Goal: Task Accomplishment & Management: Use online tool/utility

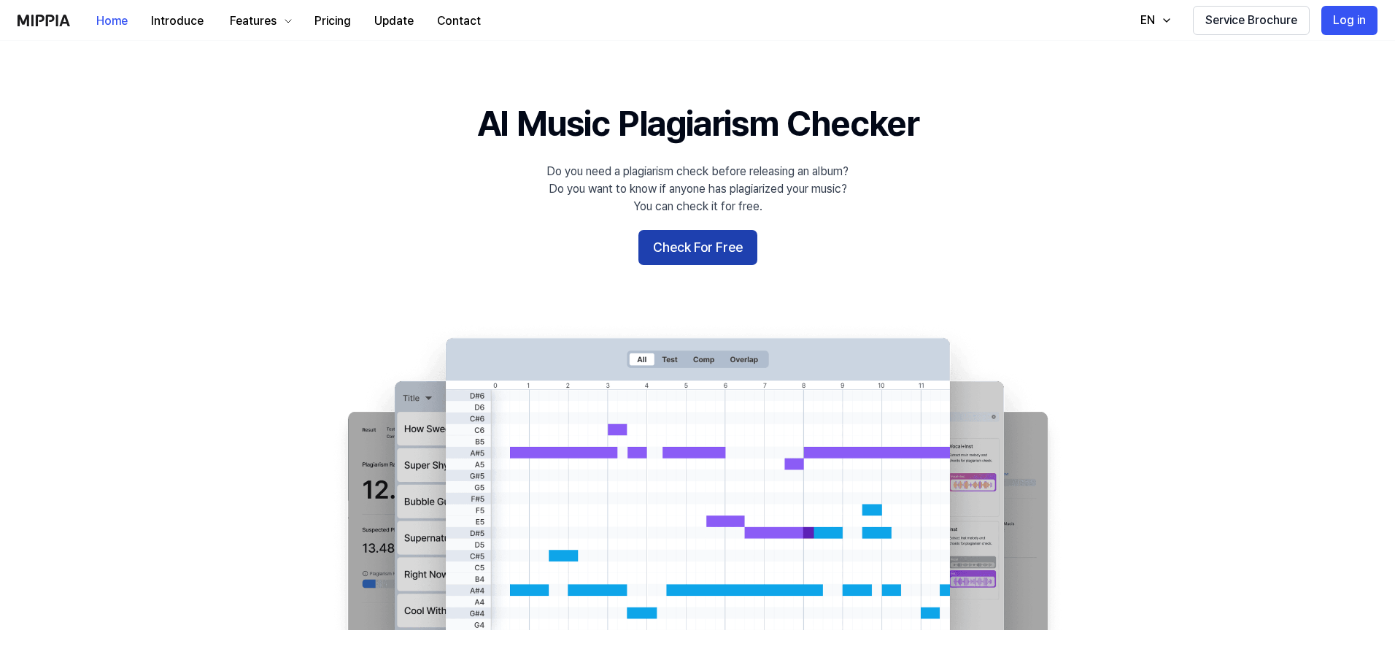
click at [702, 250] on button "Check For Free" at bounding box center [698, 247] width 119 height 35
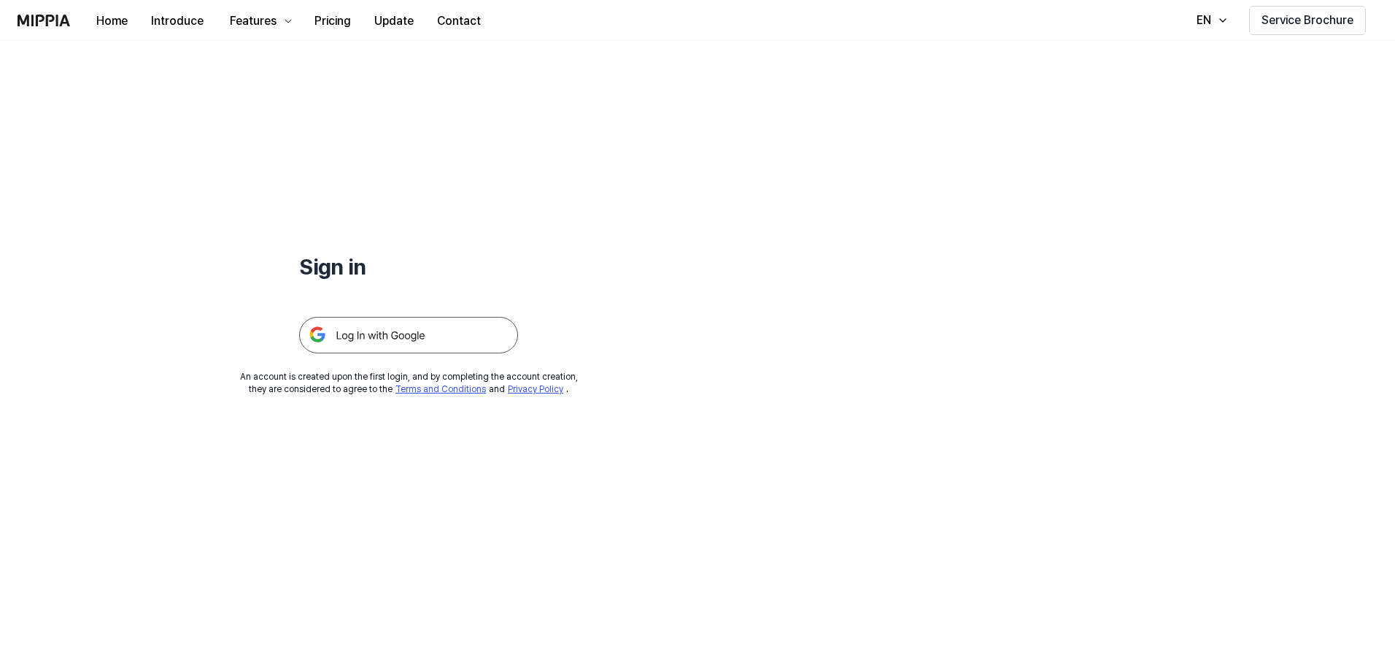
click at [424, 353] on img at bounding box center [408, 335] width 219 height 36
click at [413, 334] on img at bounding box center [408, 335] width 219 height 36
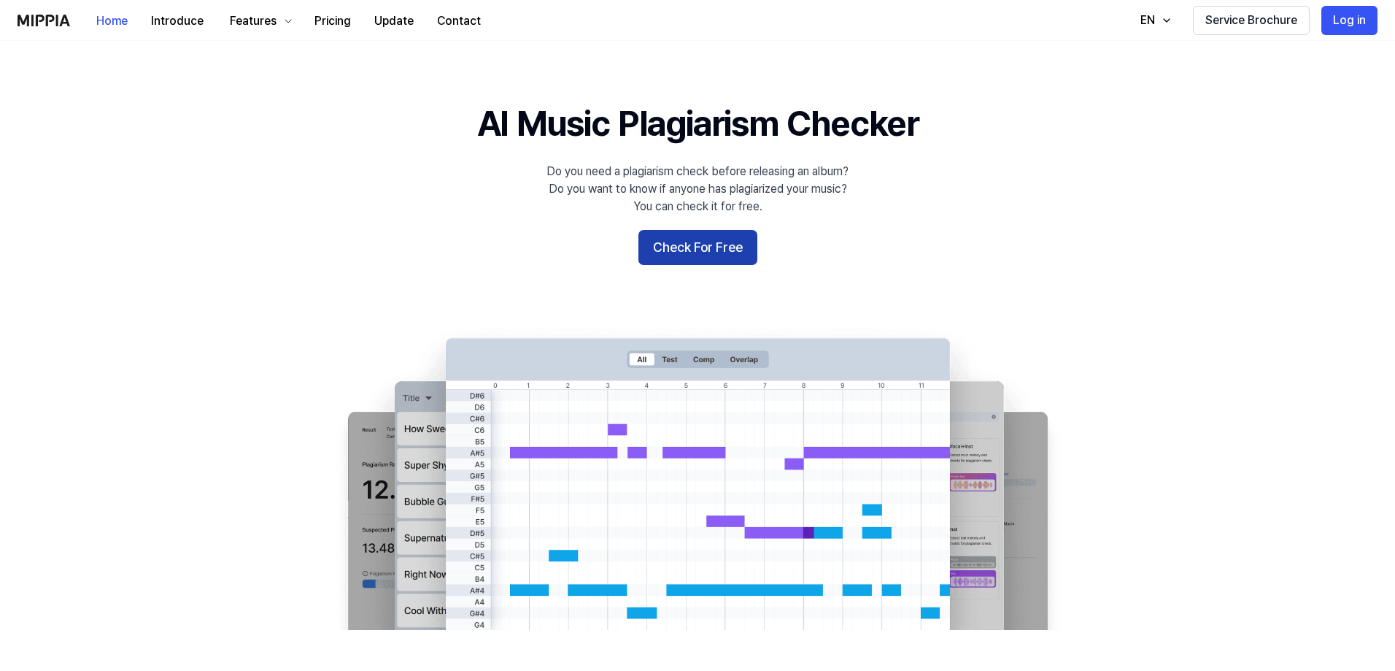
click at [698, 246] on button "Check For Free" at bounding box center [698, 247] width 119 height 35
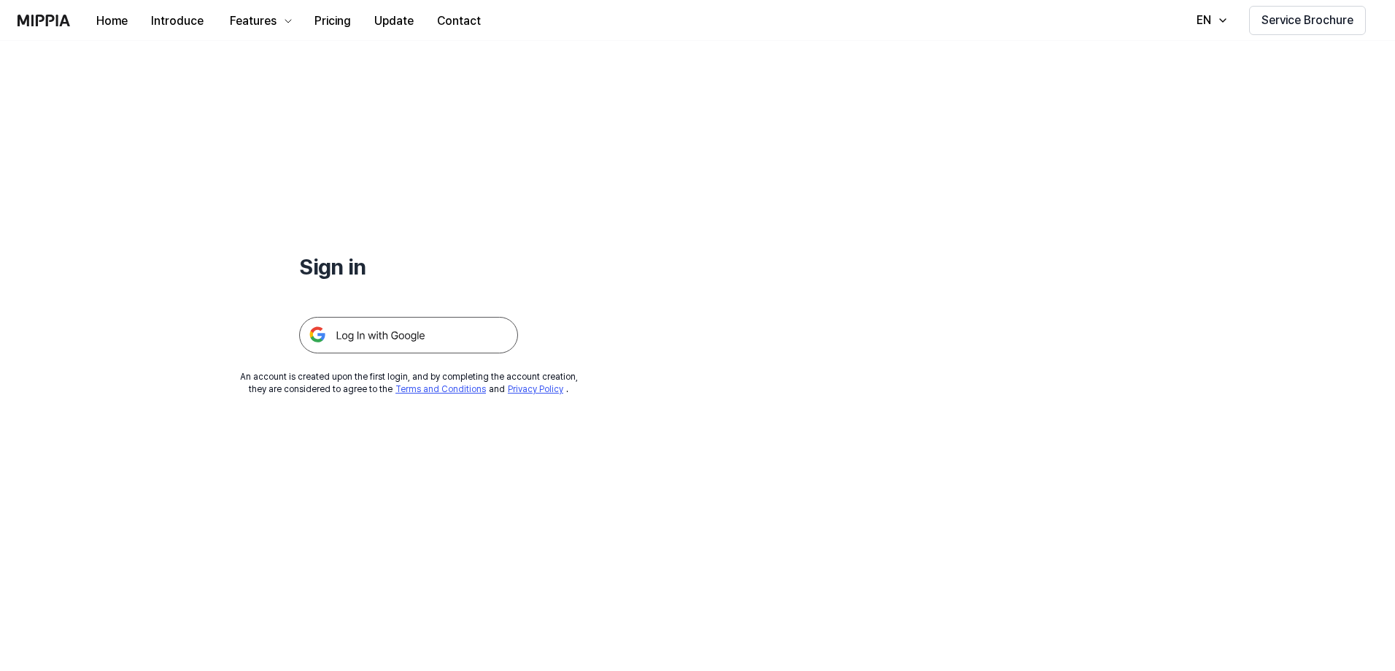
click at [479, 330] on img at bounding box center [408, 335] width 219 height 36
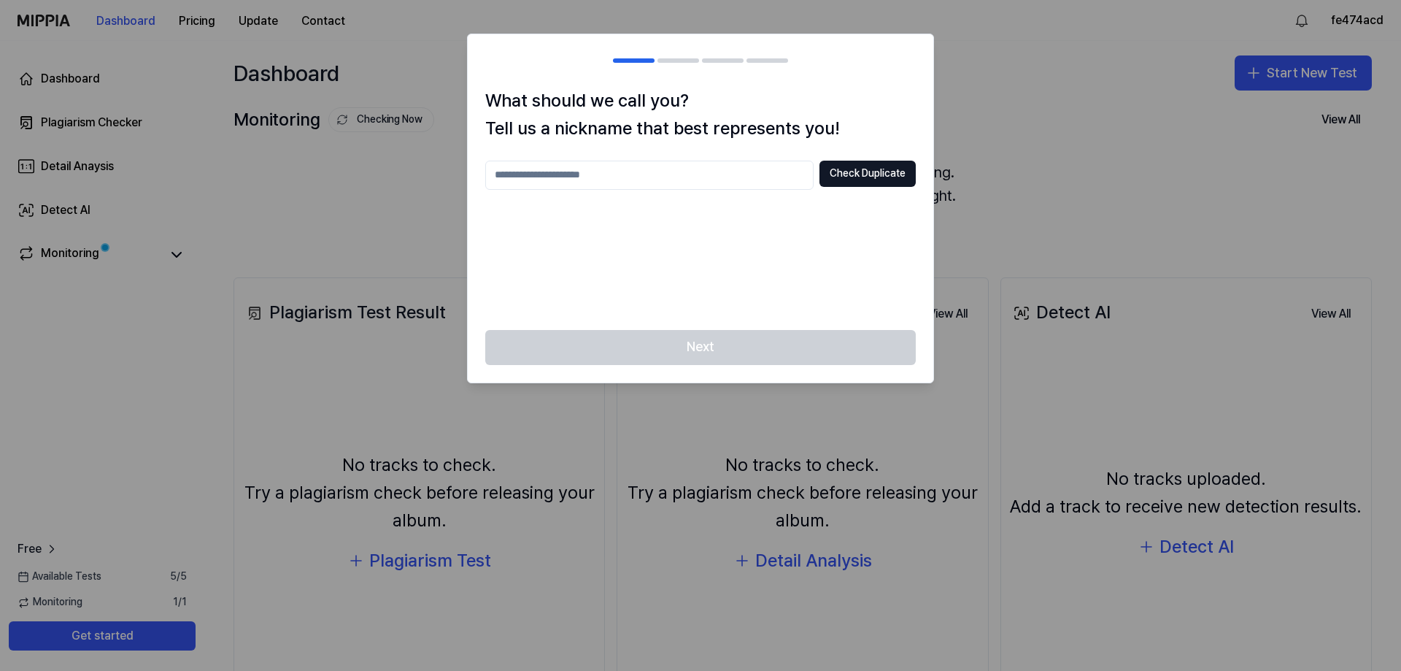
click at [685, 180] on input "text" at bounding box center [649, 175] width 328 height 29
click at [899, 173] on button "Check Duplicate" at bounding box center [868, 174] width 96 height 26
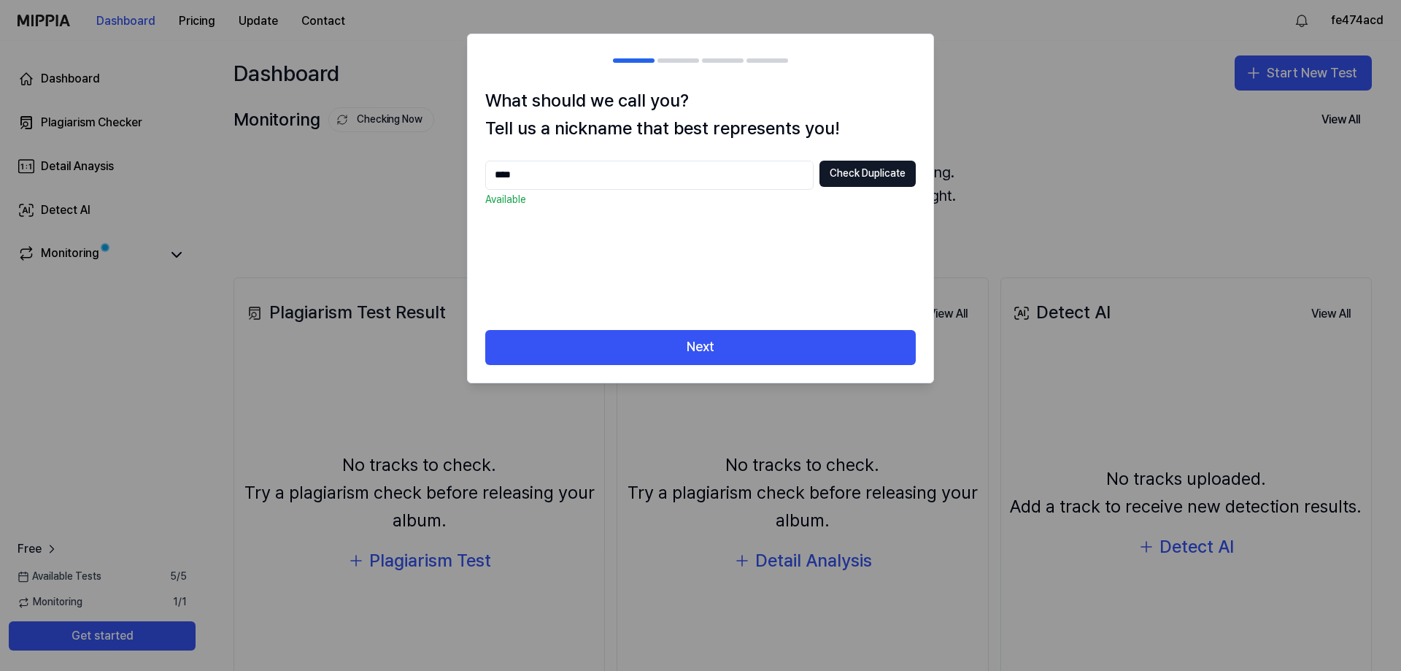
click at [566, 169] on input "****" at bounding box center [649, 175] width 328 height 29
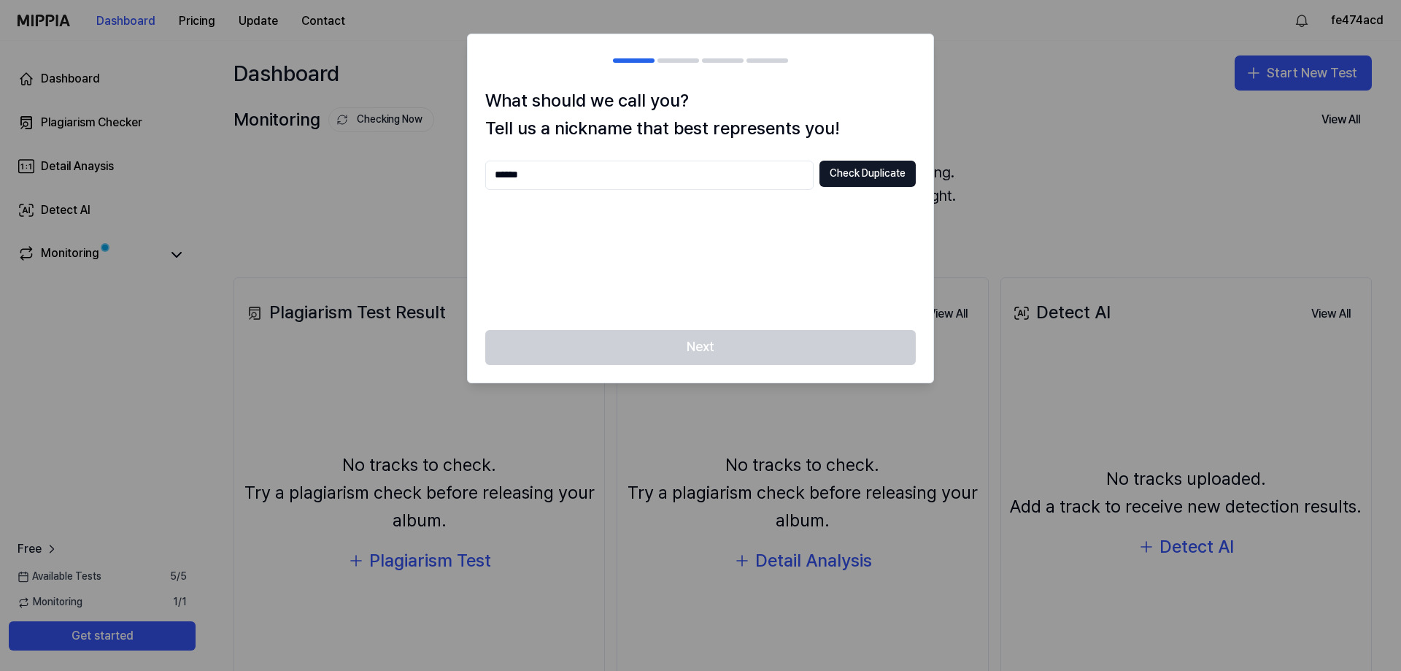
type input "******"
click at [755, 267] on div "****** Check Duplicate" at bounding box center [700, 237] width 431 height 152
click at [849, 184] on button "Check Duplicate" at bounding box center [868, 174] width 96 height 26
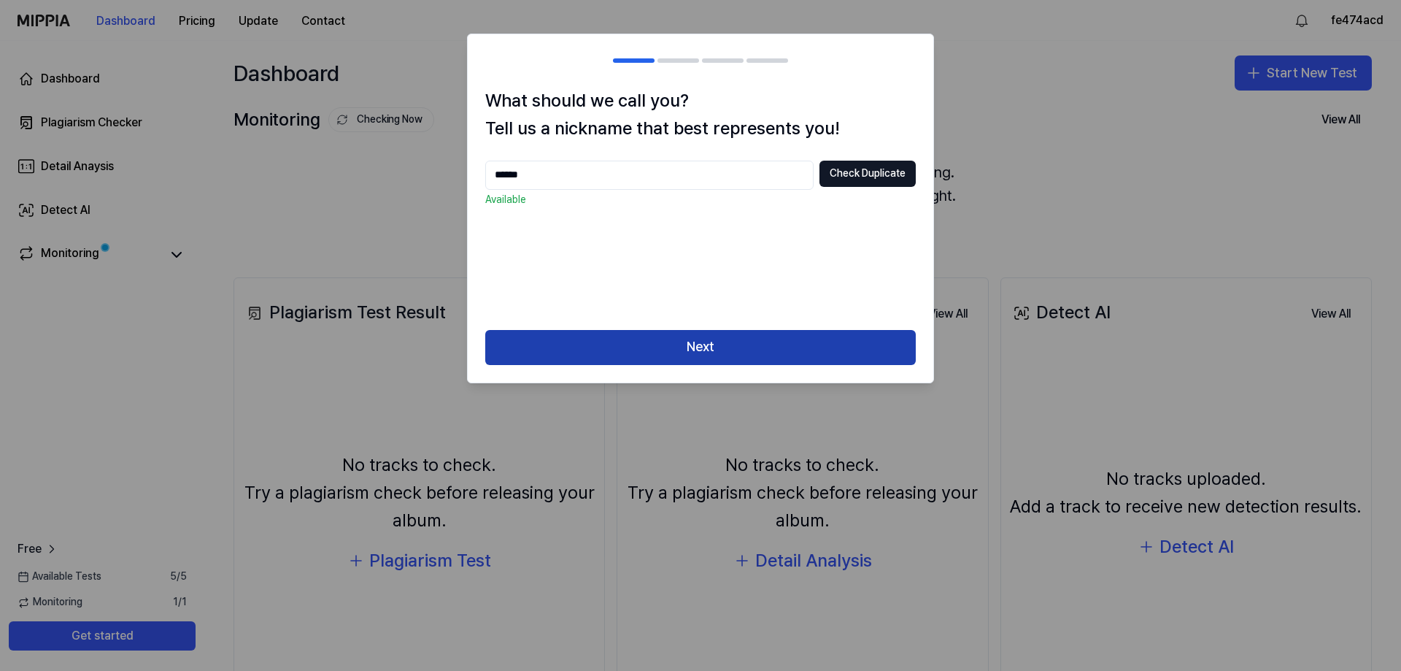
click at [742, 347] on button "Next" at bounding box center [700, 347] width 431 height 35
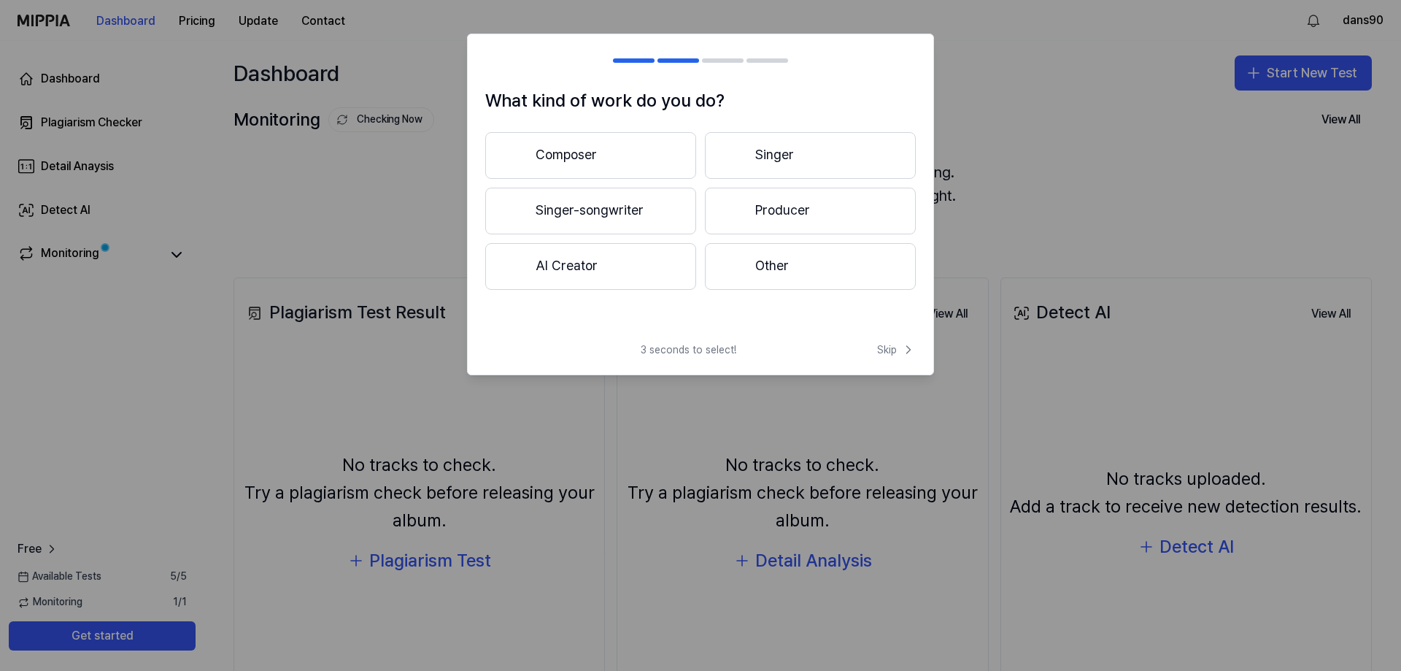
click at [634, 151] on button "Composer" at bounding box center [590, 155] width 211 height 47
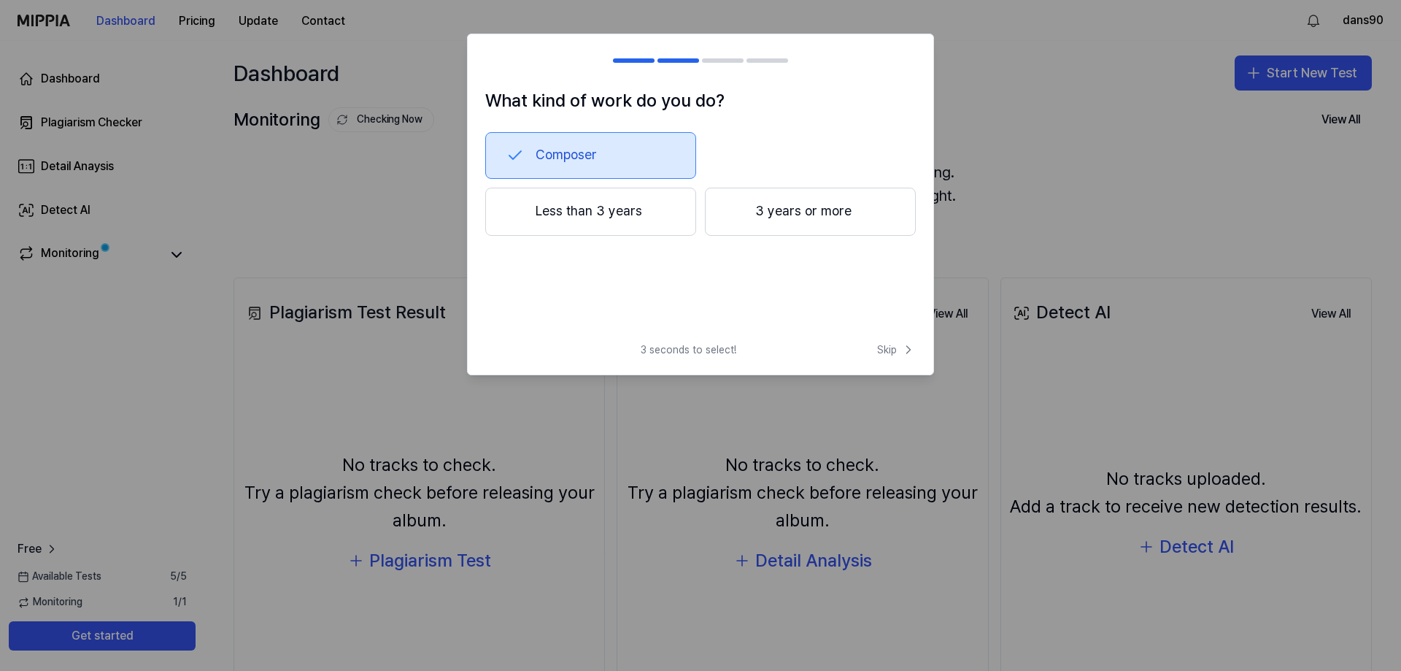
click at [809, 212] on button "3 years or more" at bounding box center [810, 212] width 211 height 48
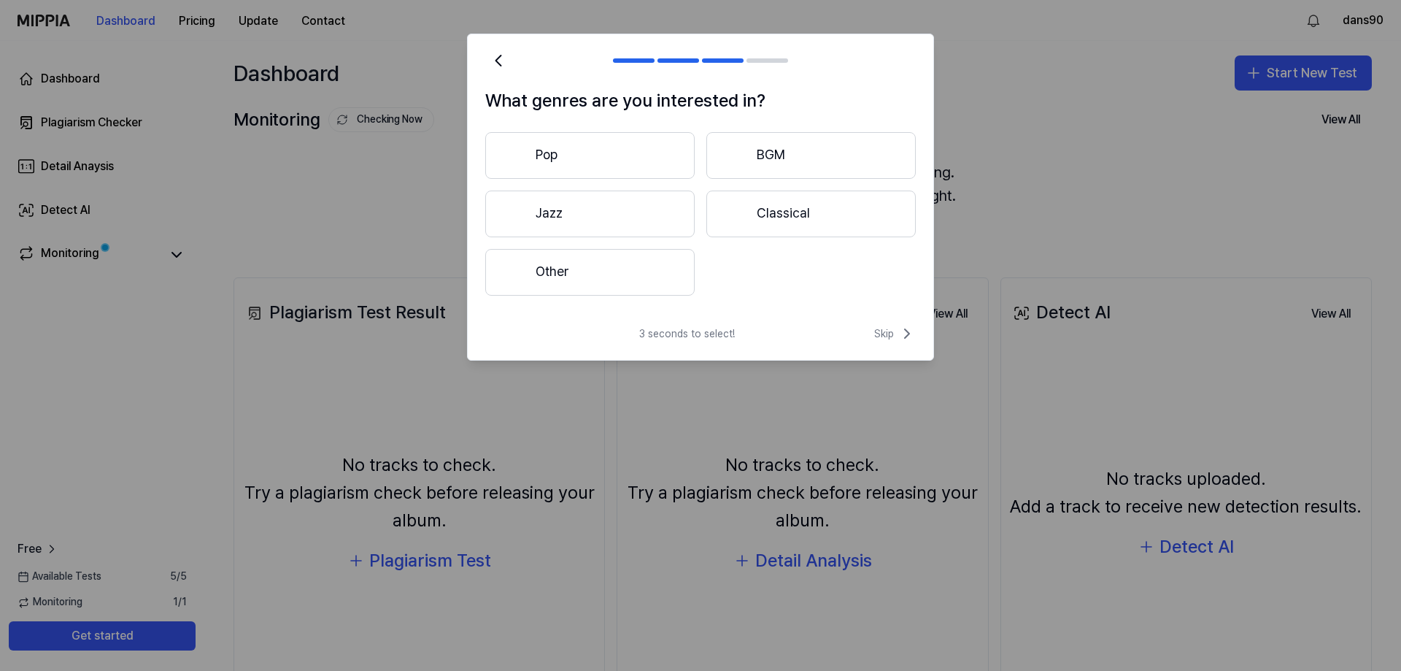
click at [812, 222] on button "Classical" at bounding box center [811, 213] width 209 height 47
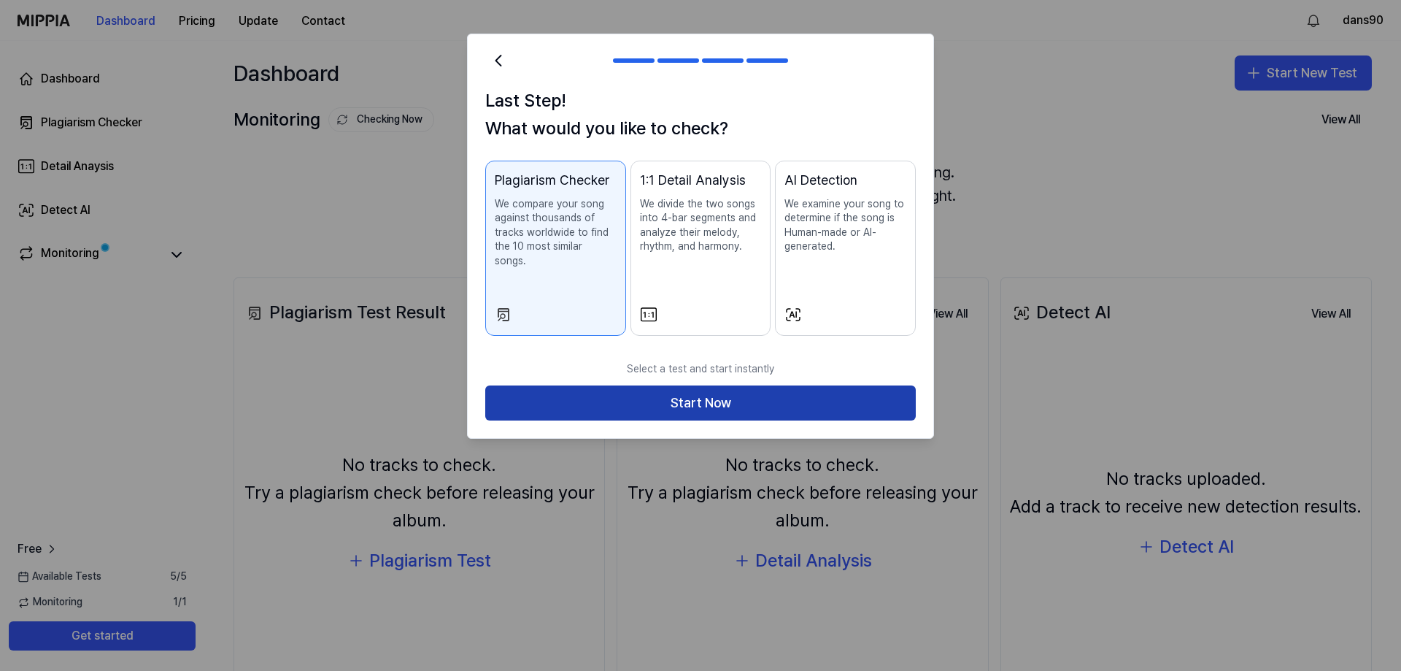
click at [740, 385] on button "Start Now" at bounding box center [700, 402] width 431 height 35
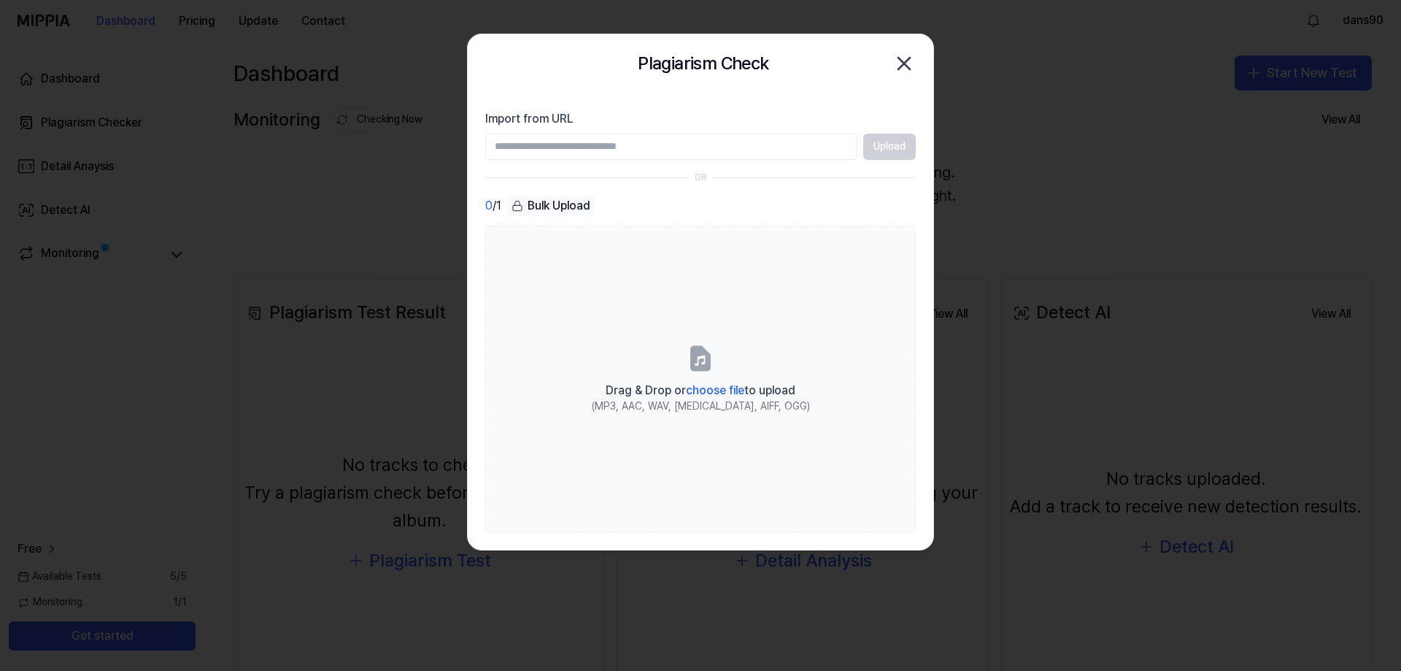
click at [685, 155] on input "Import from URL" at bounding box center [671, 147] width 372 height 26
paste input "**********"
type input "**********"
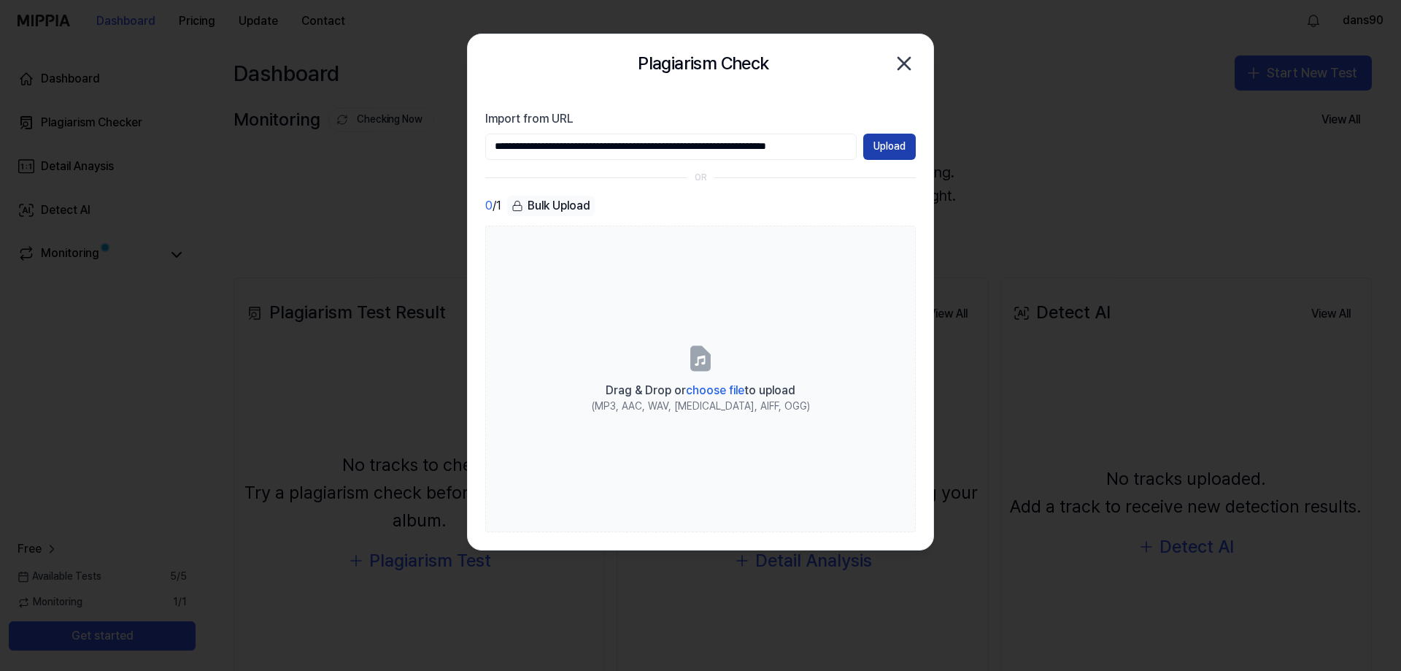
click at [892, 145] on button "Upload" at bounding box center [889, 147] width 53 height 26
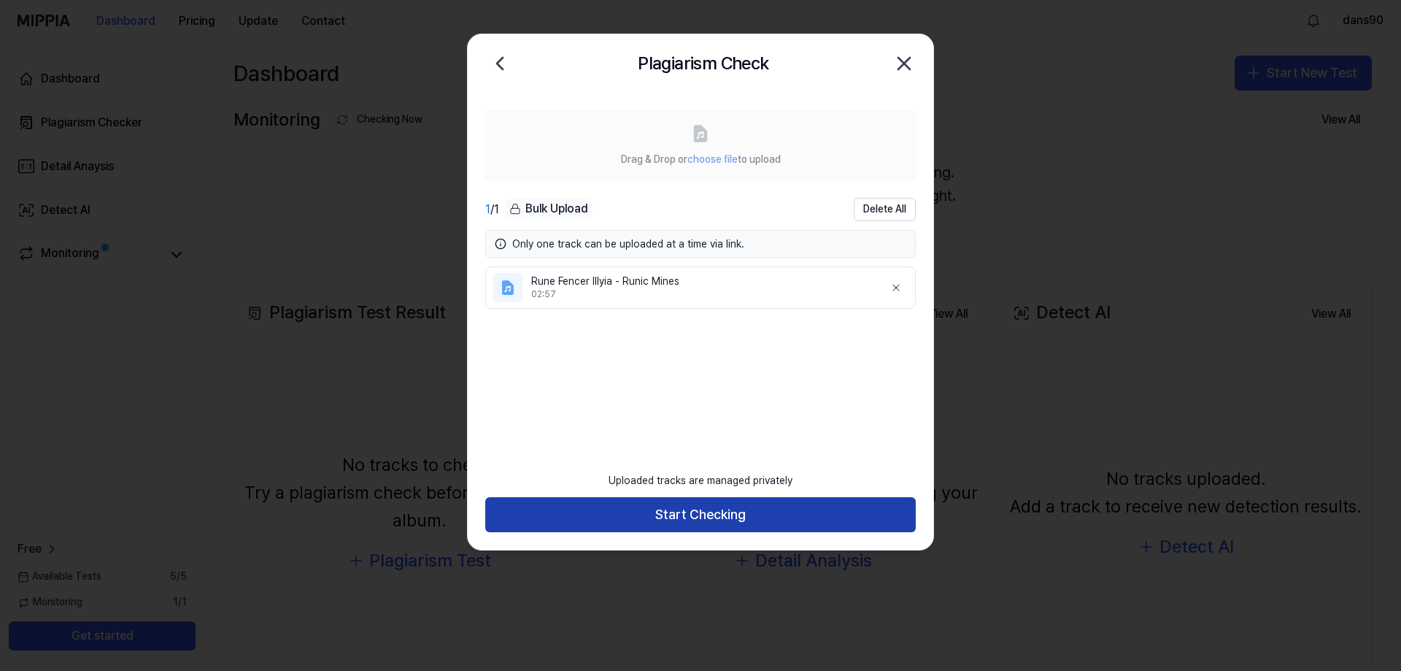
click at [690, 519] on button "Start Checking" at bounding box center [700, 514] width 431 height 35
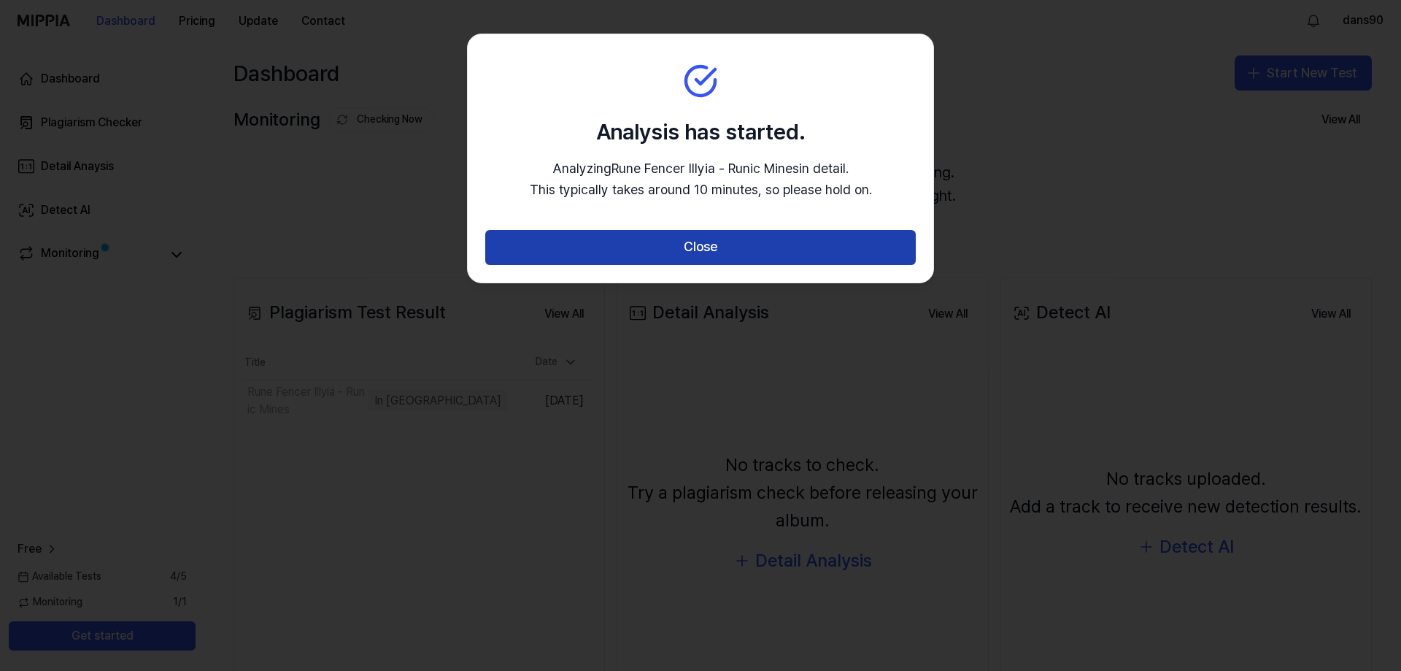
click at [681, 247] on button "Close" at bounding box center [700, 247] width 431 height 35
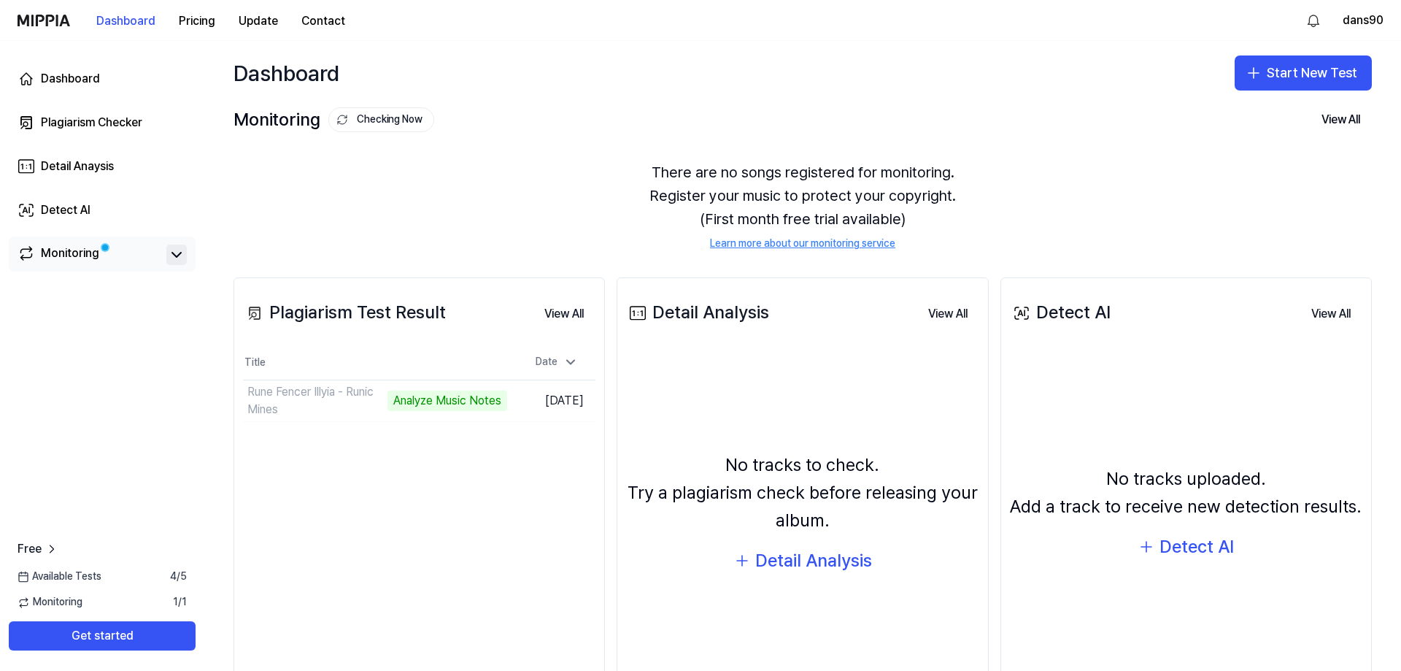
click at [174, 258] on icon at bounding box center [177, 255] width 18 height 18
click at [459, 407] on td "Rune Fencer Illyia - Runic Mines Analyze Music Notes Go to Results" at bounding box center [375, 400] width 264 height 41
click at [463, 402] on td "Rune Fencer Illyia - Runic Mines Analyze Music Notes Go to Results" at bounding box center [375, 400] width 264 height 41
click at [460, 395] on button "Go to Results" at bounding box center [468, 400] width 78 height 23
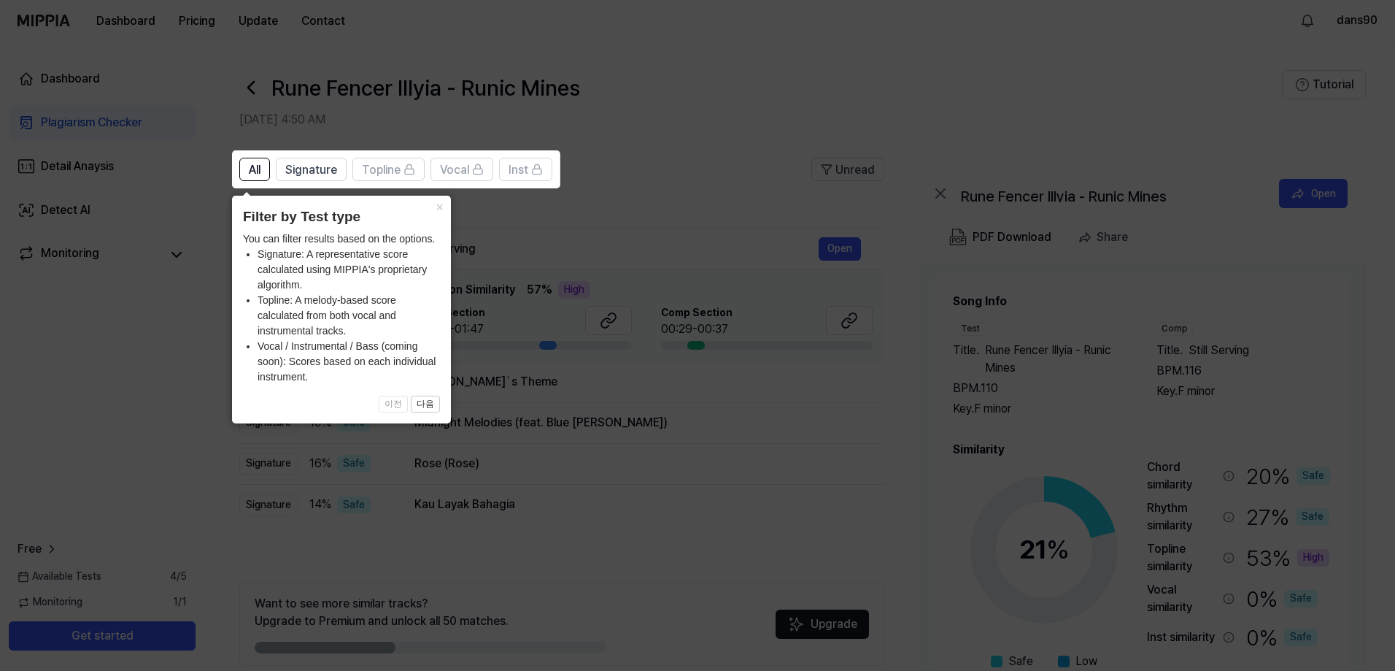
click at [746, 122] on icon at bounding box center [700, 335] width 1401 height 671
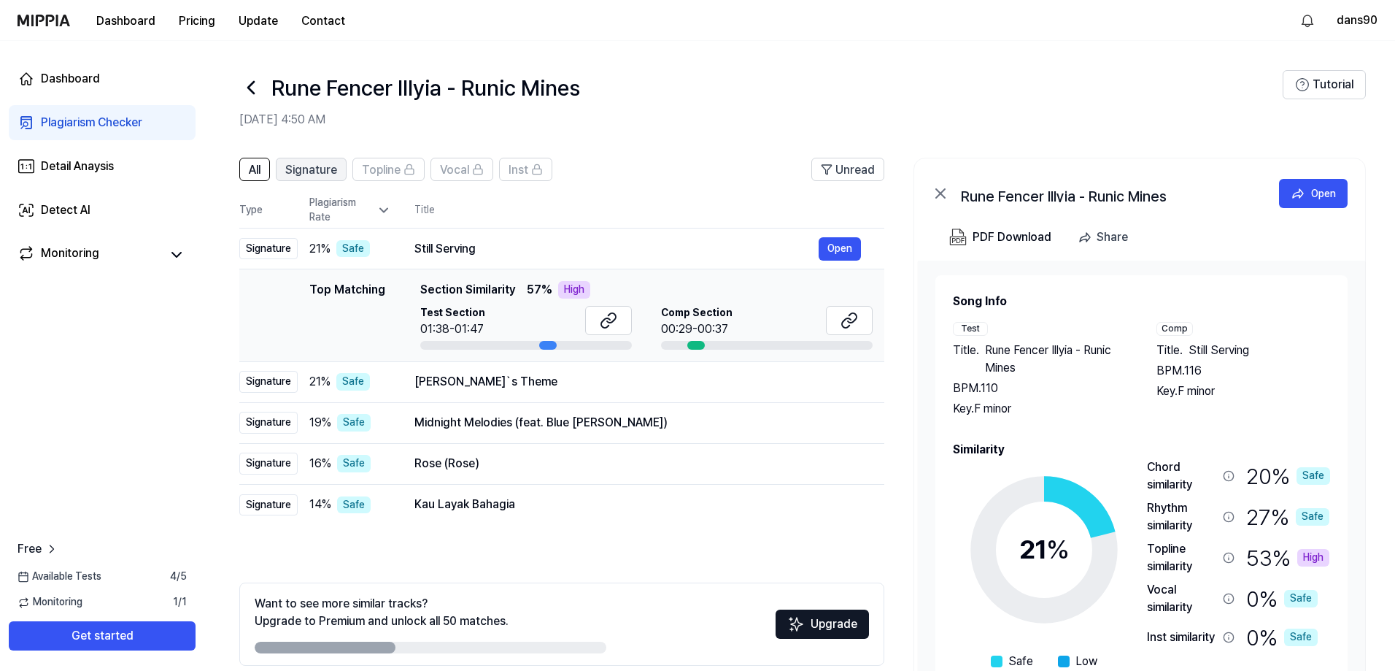
click at [317, 168] on span "Signature" at bounding box center [311, 170] width 52 height 18
click at [245, 168] on button "All" at bounding box center [254, 169] width 31 height 23
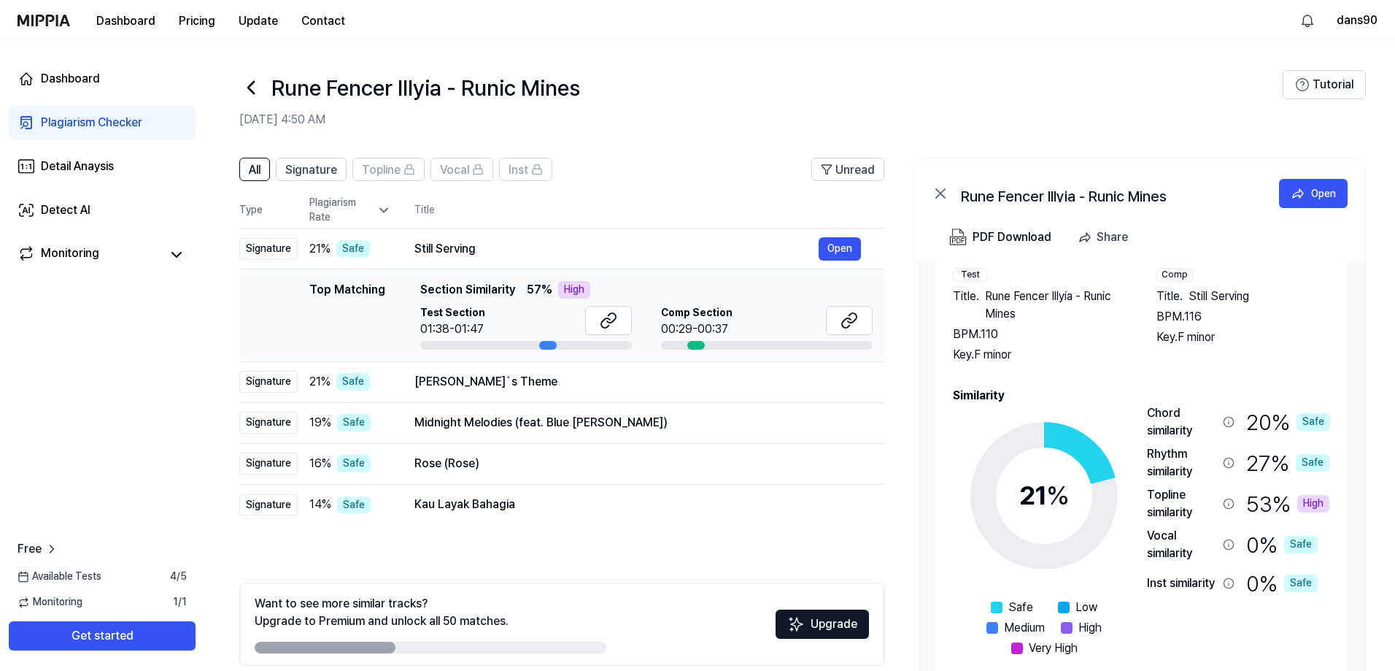
scroll to position [62, 0]
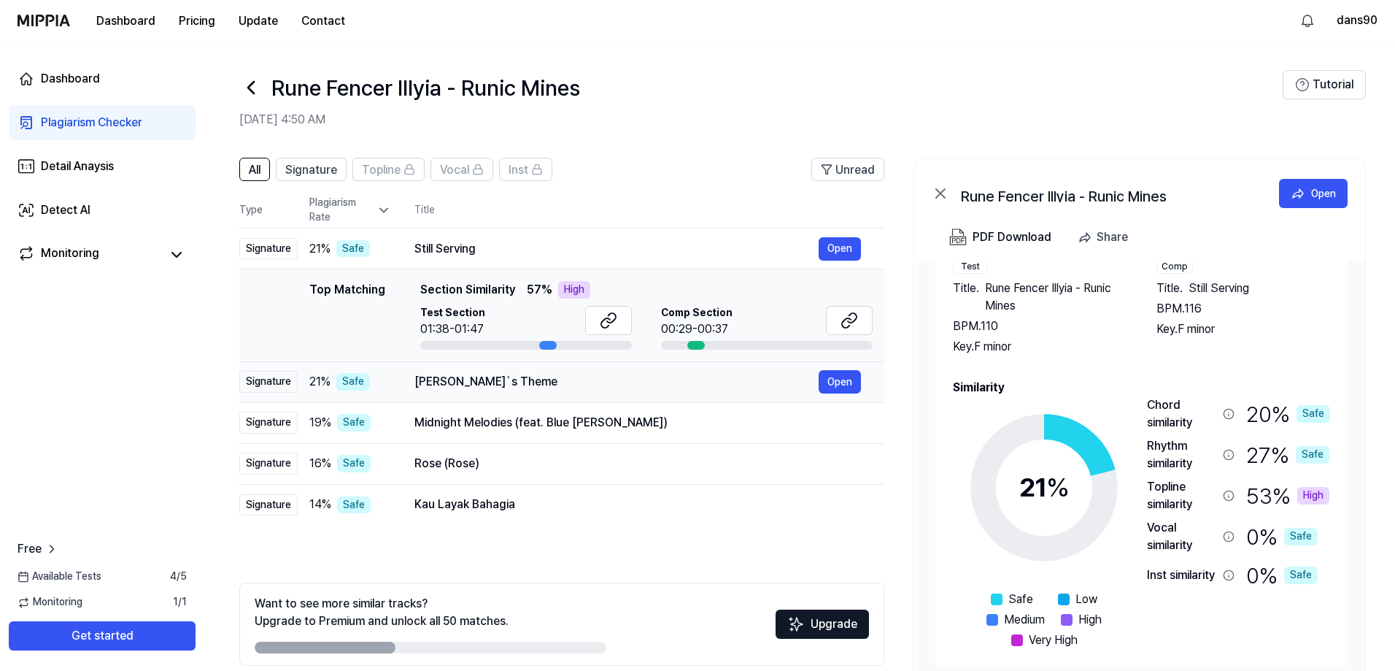
click at [550, 388] on div "[PERSON_NAME]`s Theme" at bounding box center [617, 382] width 404 height 18
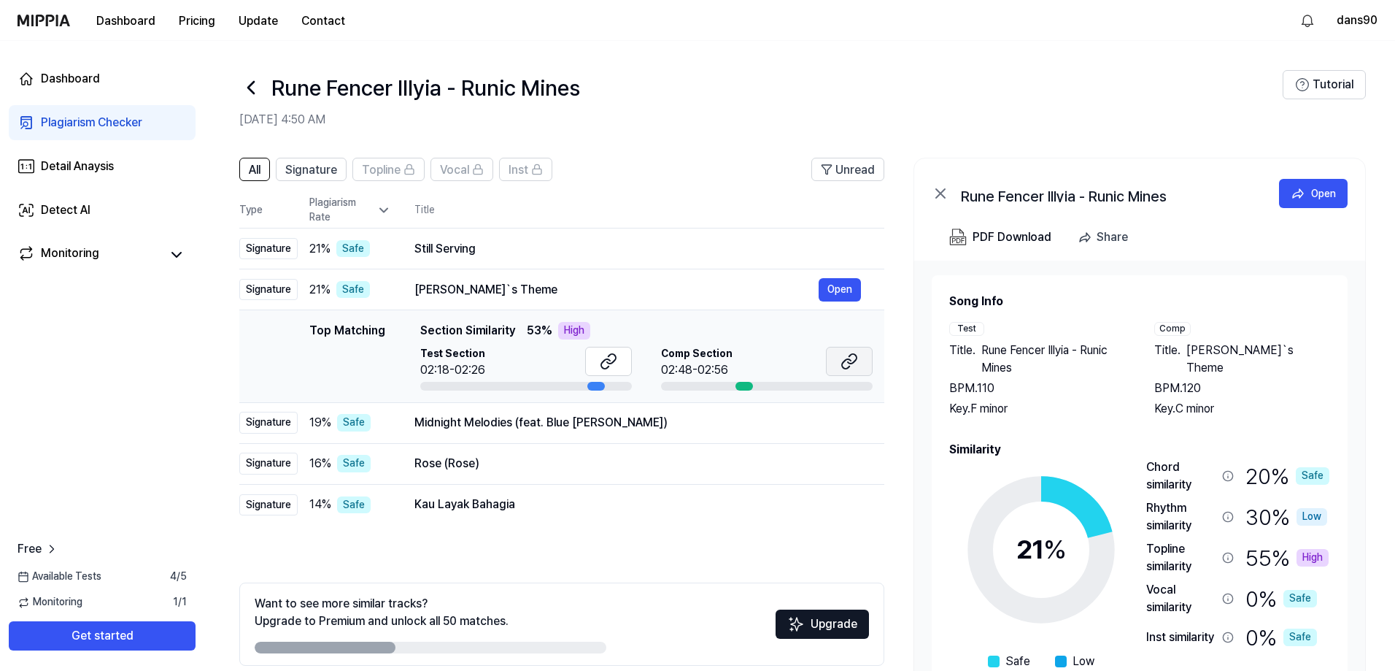
click at [841, 360] on icon at bounding box center [850, 362] width 18 height 18
click at [748, 258] on div "Still Serving Open" at bounding box center [638, 248] width 447 height 23
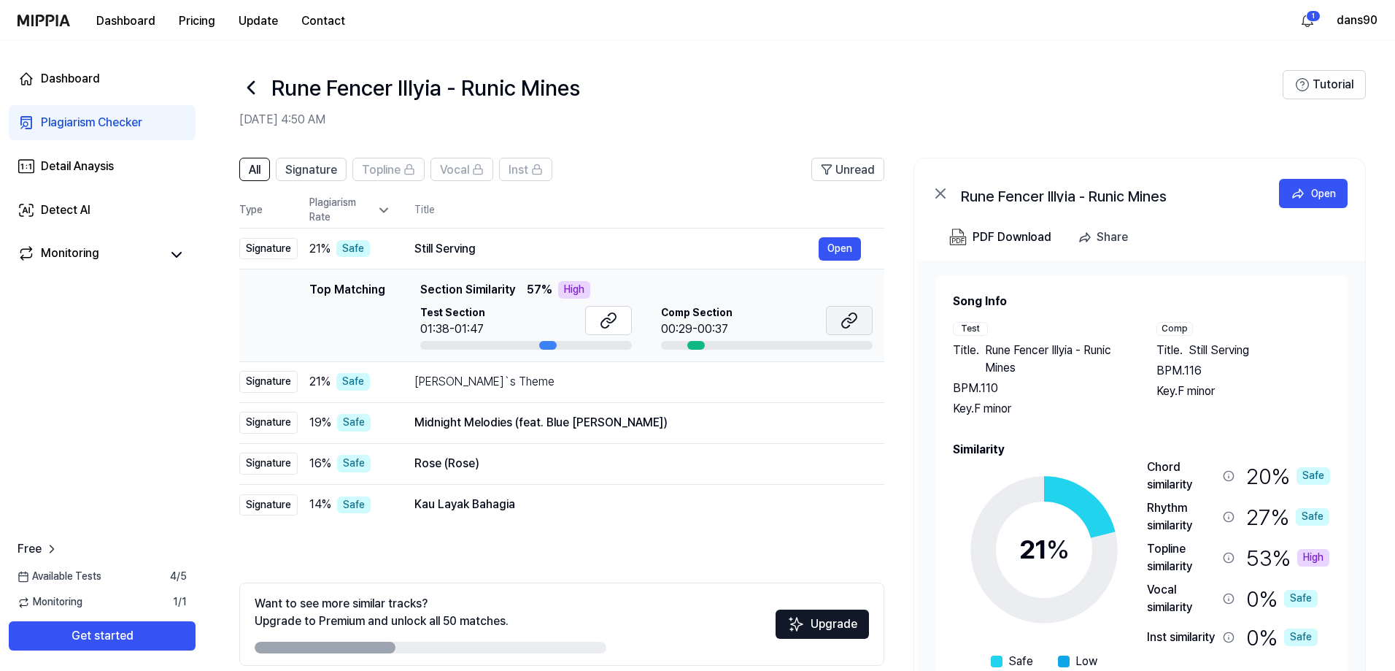
click at [850, 326] on icon at bounding box center [850, 321] width 18 height 18
click at [761, 419] on div "Midnight Melodies (feat. Blue [PERSON_NAME])" at bounding box center [617, 423] width 404 height 18
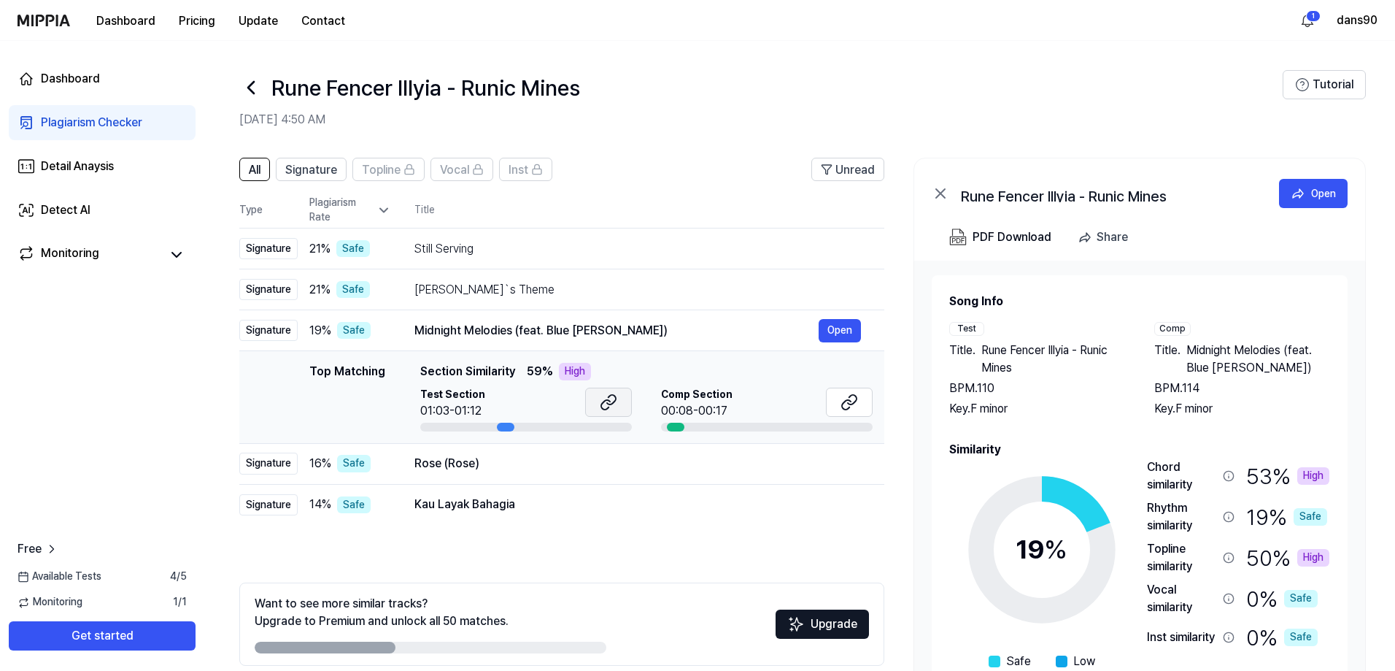
click at [598, 399] on button at bounding box center [608, 402] width 47 height 29
click at [857, 407] on icon at bounding box center [850, 402] width 18 height 18
click at [671, 131] on header "Rune Fencer Illyia - Runic Mines [DATE] 4:50 AM Tutorial" at bounding box center [799, 92] width 1191 height 102
click at [245, 88] on icon at bounding box center [250, 87] width 23 height 23
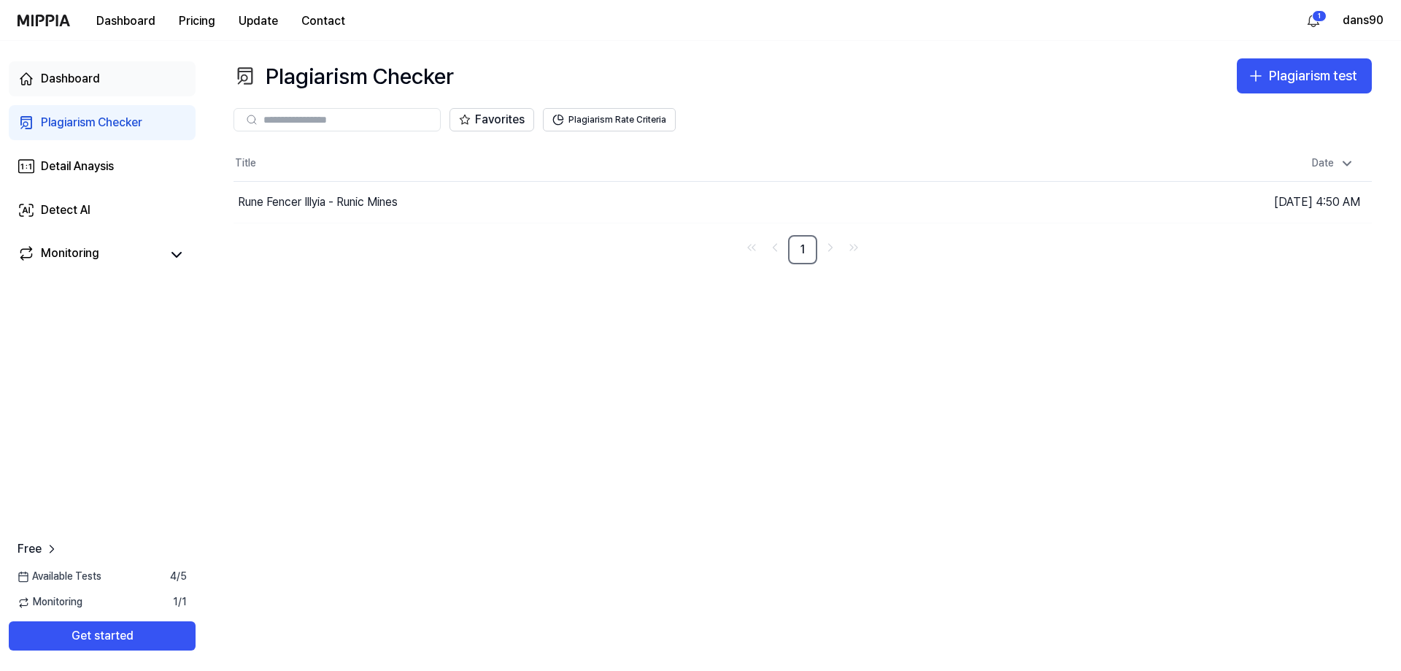
click at [80, 72] on div "Dashboard" at bounding box center [70, 79] width 59 height 18
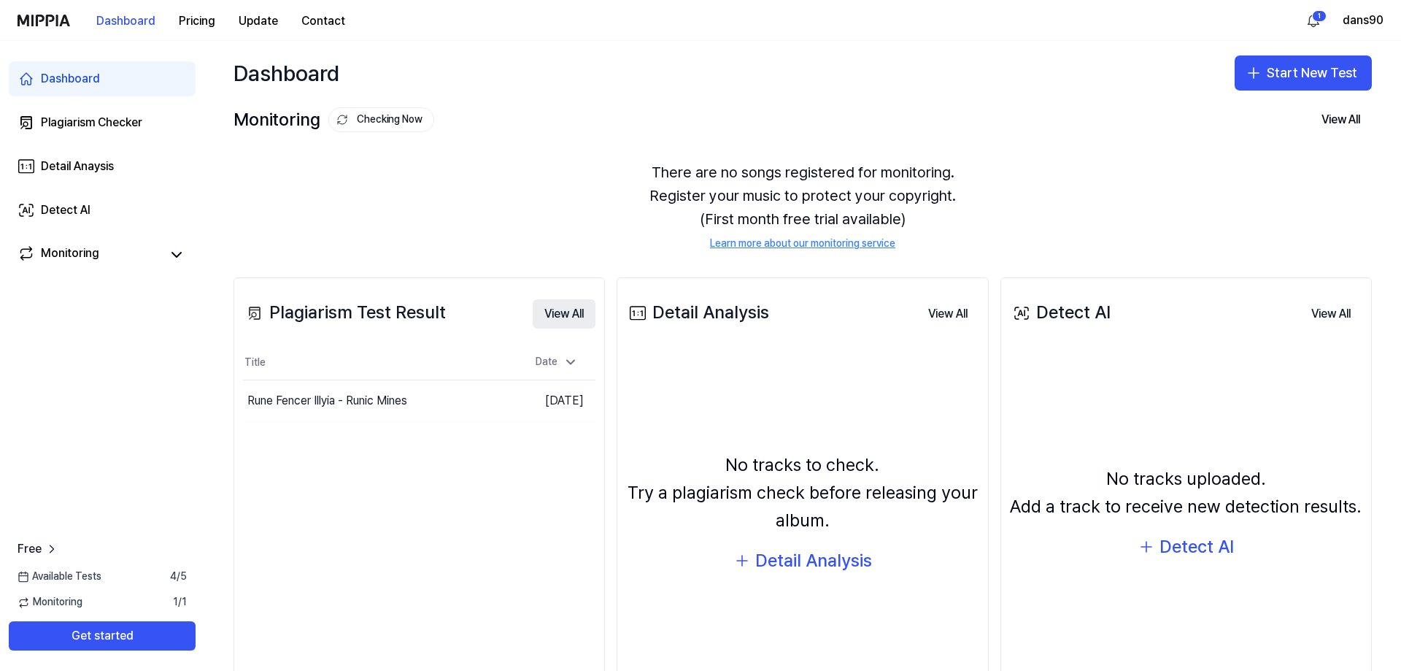
click at [557, 314] on button "View All" at bounding box center [564, 313] width 63 height 29
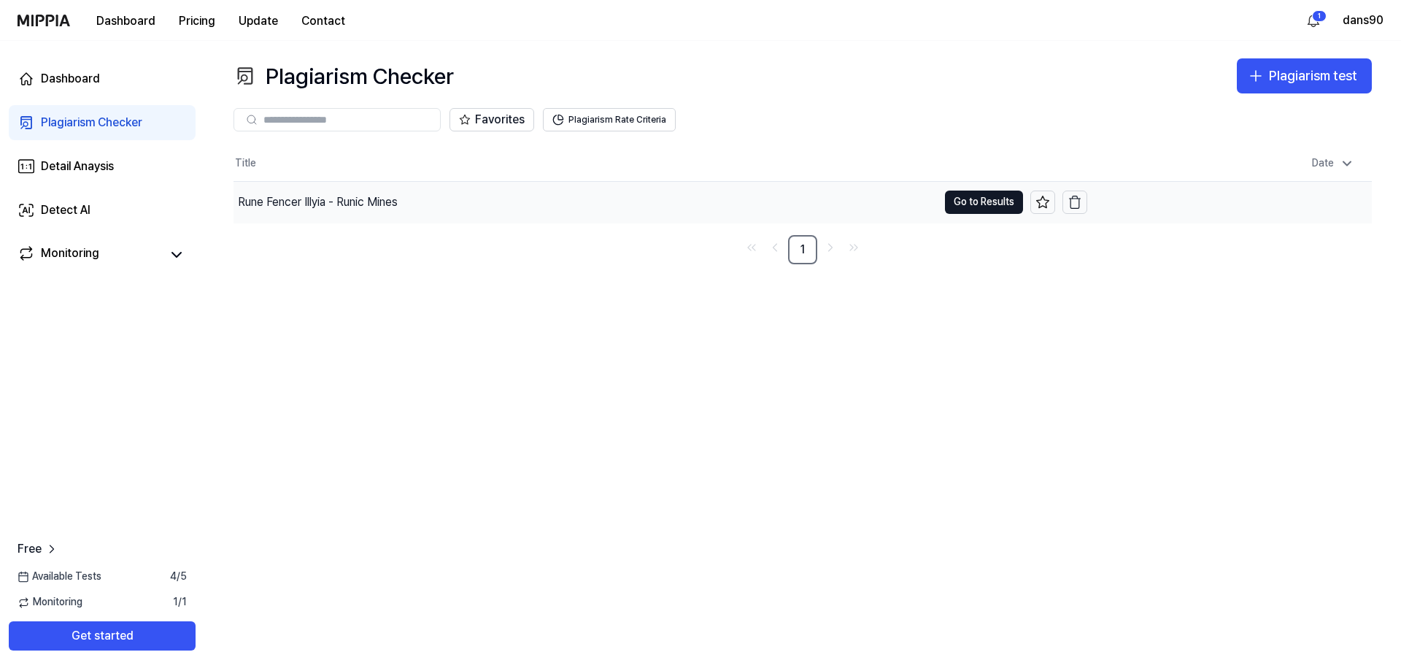
click at [372, 185] on div "Rune Fencer Illyia - Runic Mines" at bounding box center [586, 202] width 704 height 41
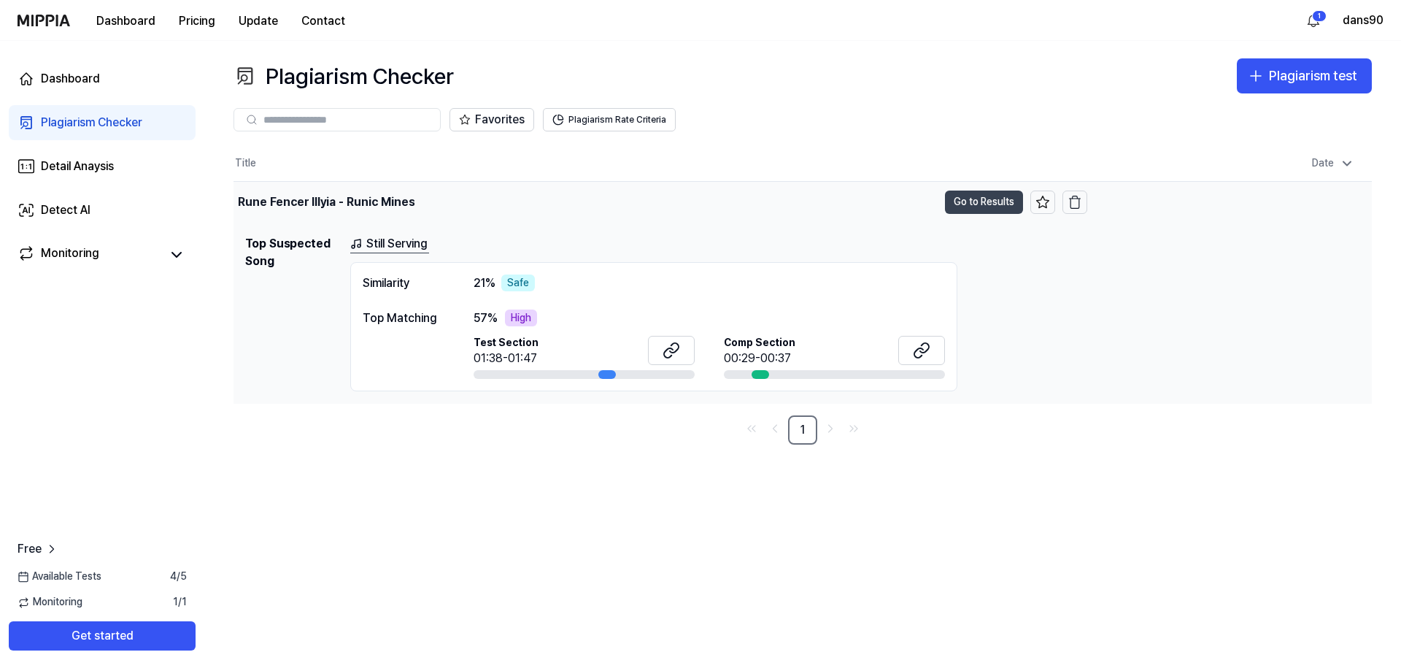
click at [977, 194] on button "Go to Results" at bounding box center [984, 201] width 78 height 23
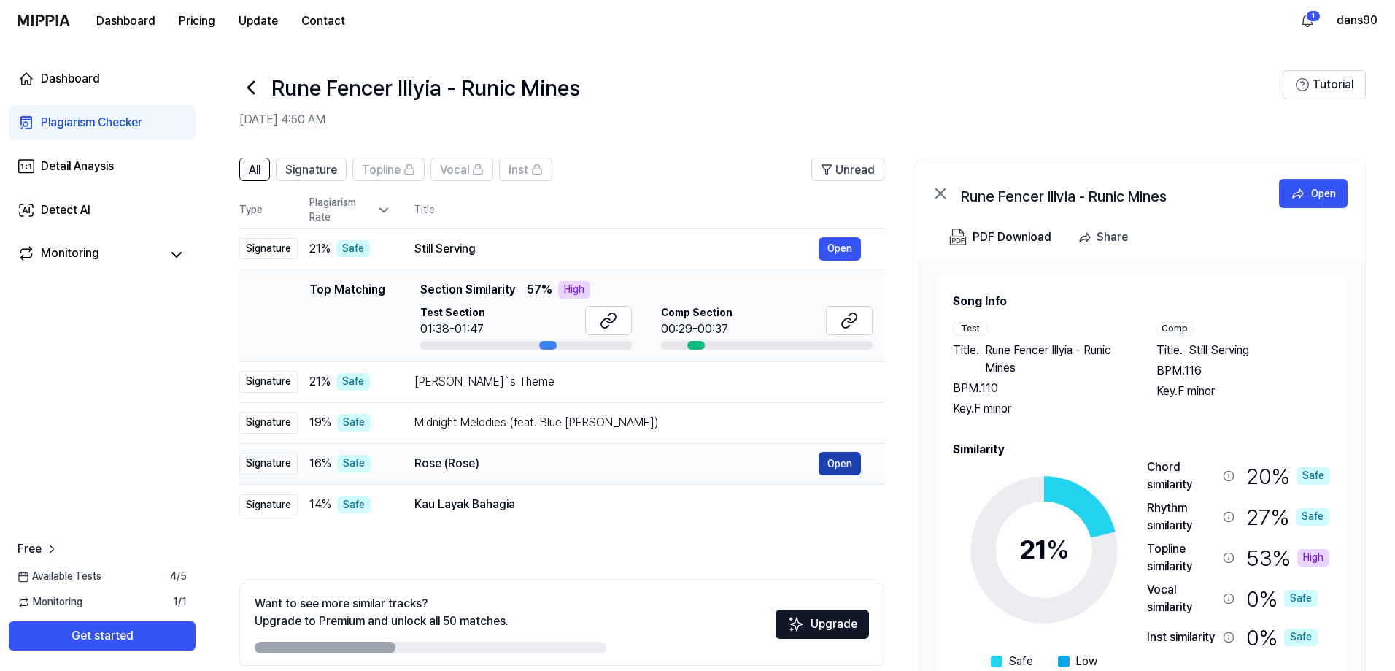
click at [830, 454] on button "Open" at bounding box center [840, 463] width 42 height 23
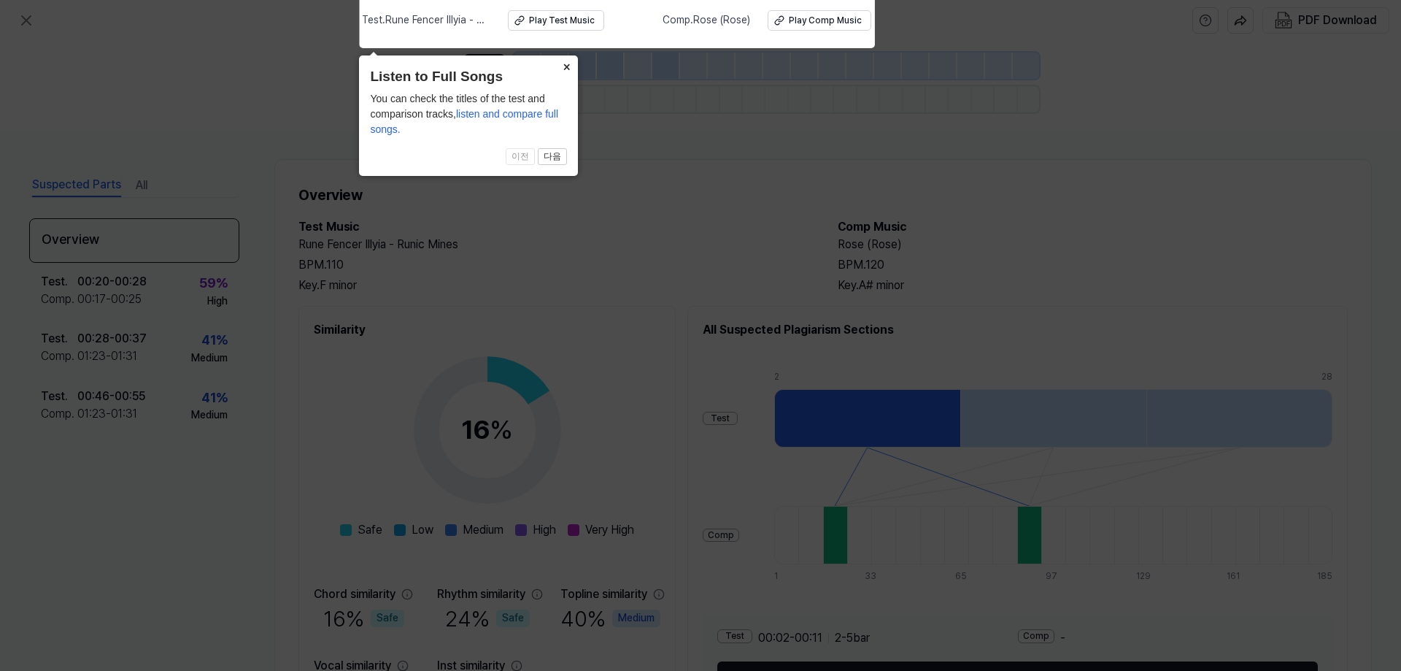
click at [566, 69] on button "×" at bounding box center [566, 65] width 23 height 20
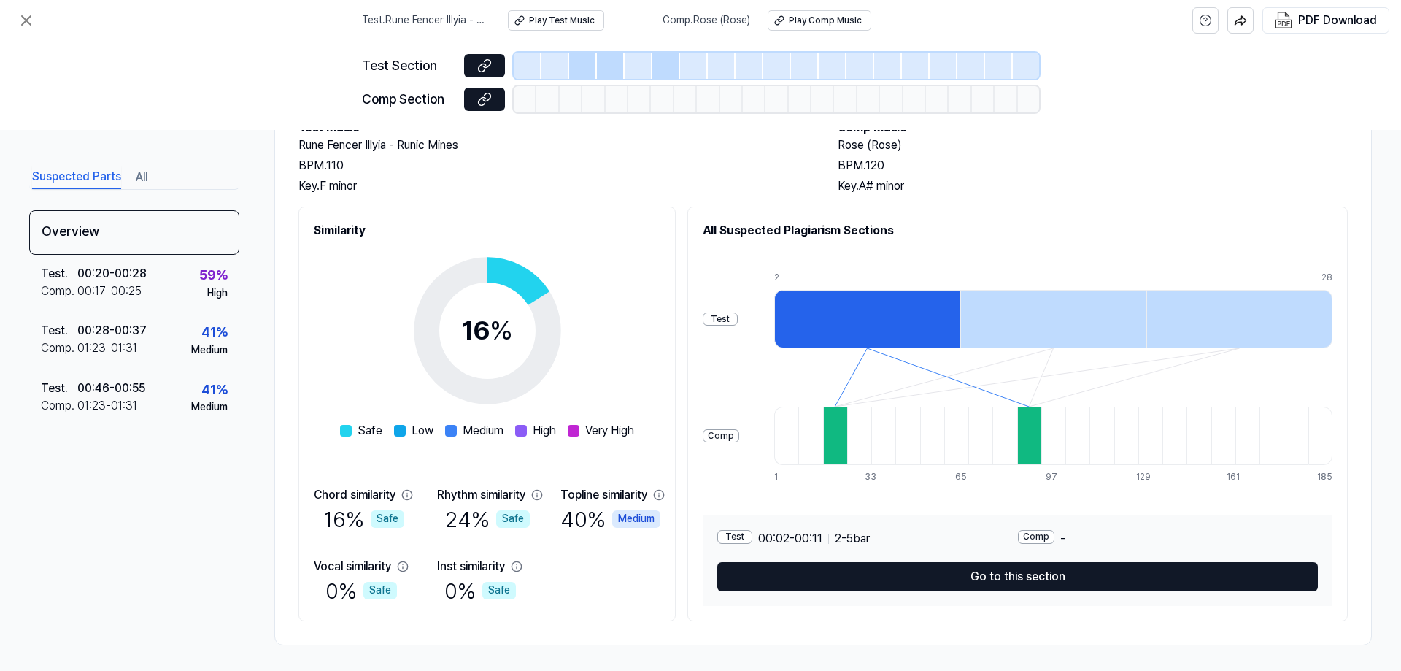
scroll to position [103, 0]
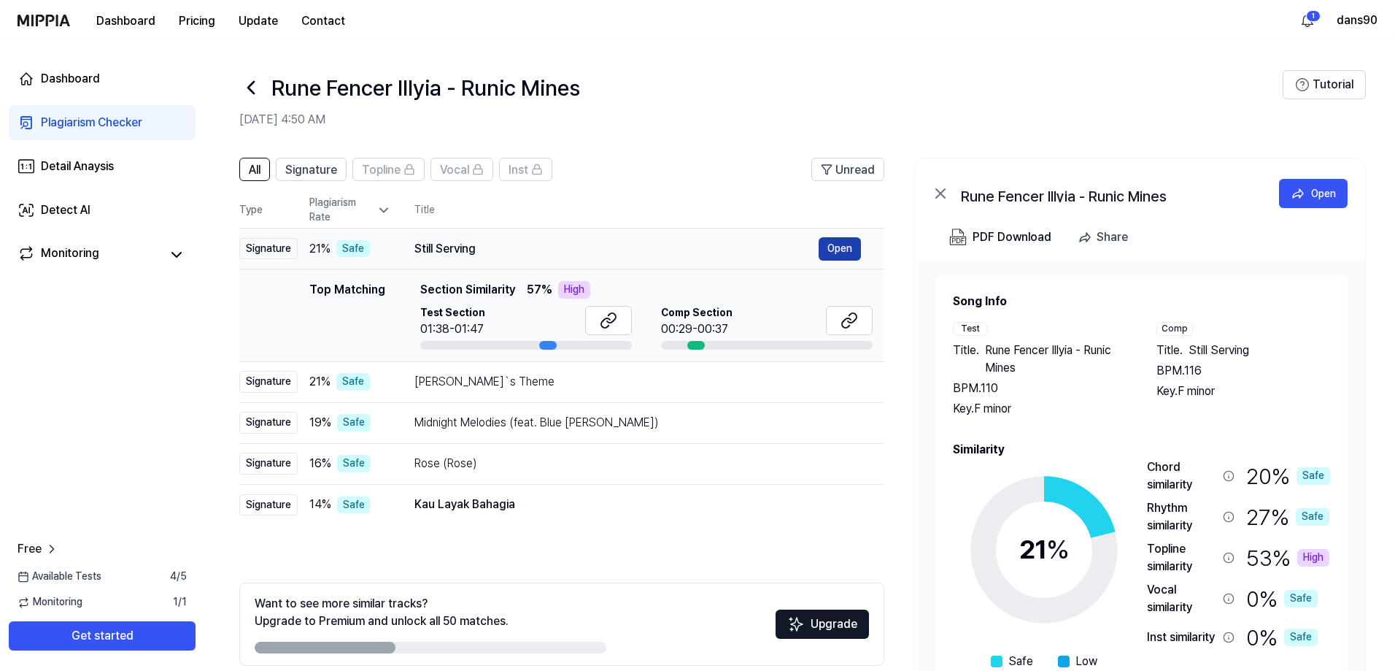
click at [840, 242] on button "Open" at bounding box center [840, 248] width 42 height 23
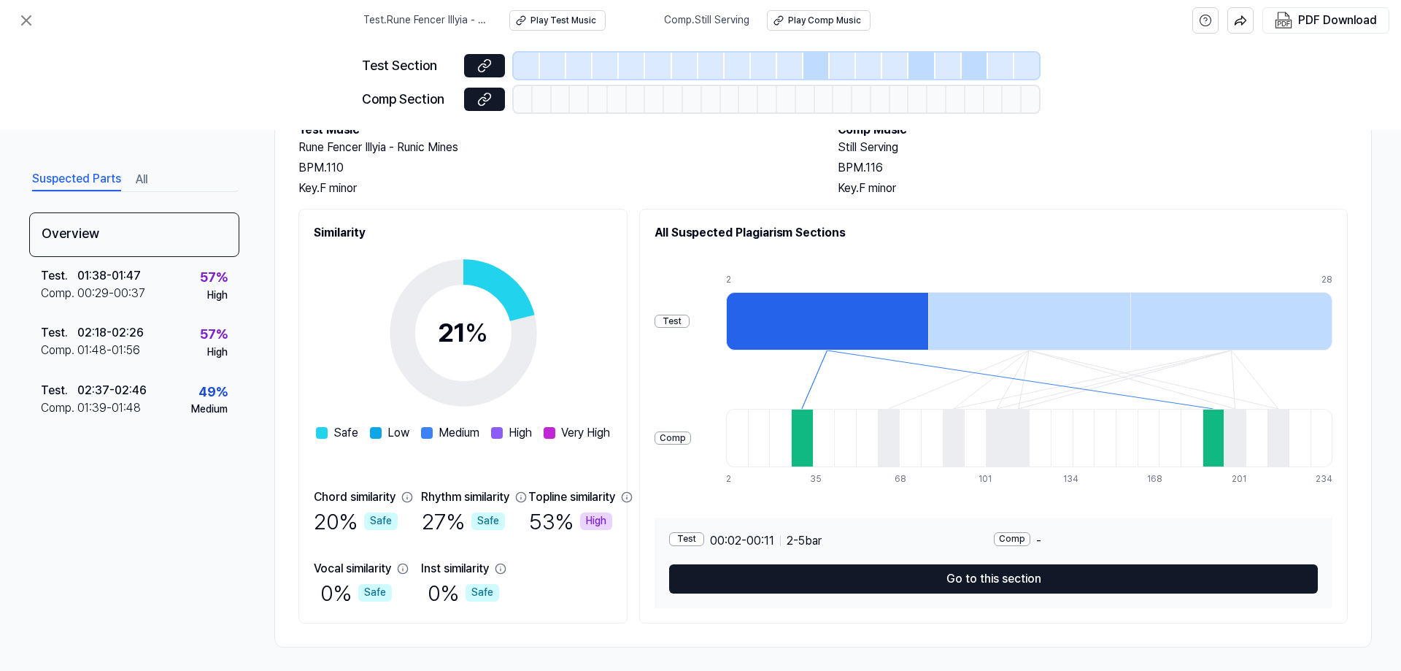
scroll to position [103, 0]
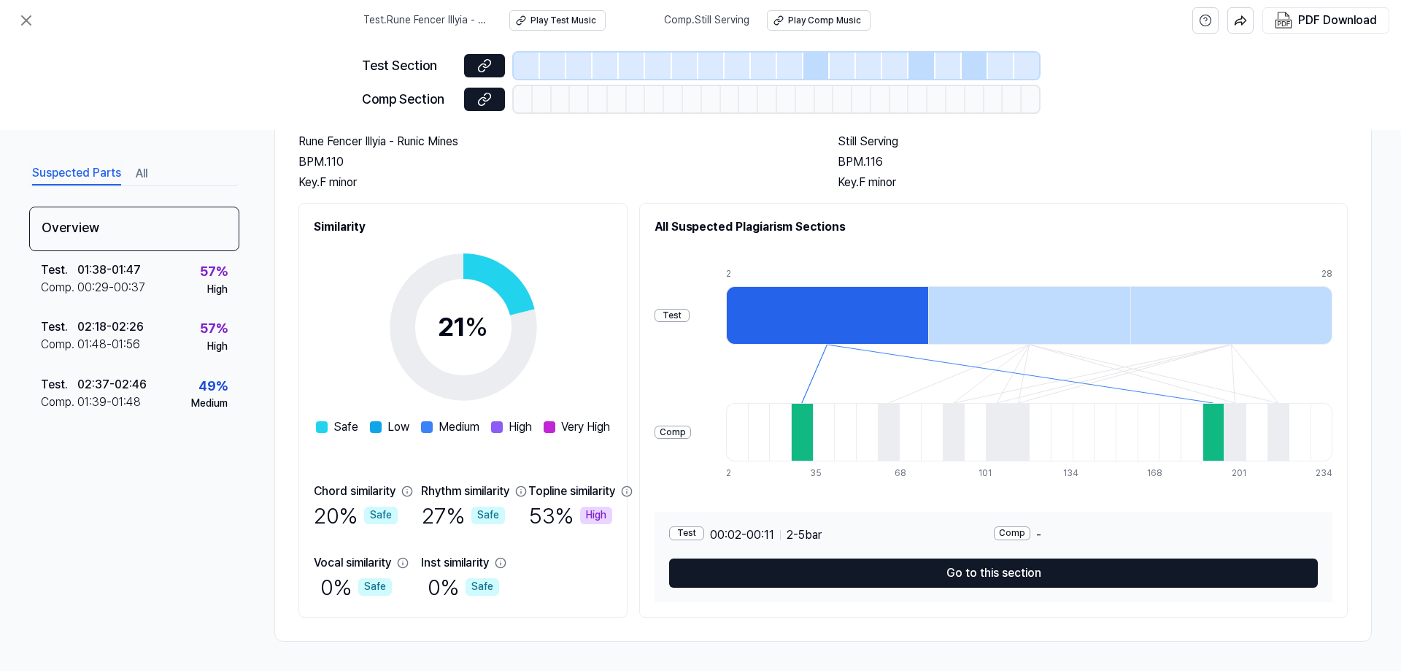
click at [944, 578] on button "Go to this section" at bounding box center [993, 572] width 649 height 29
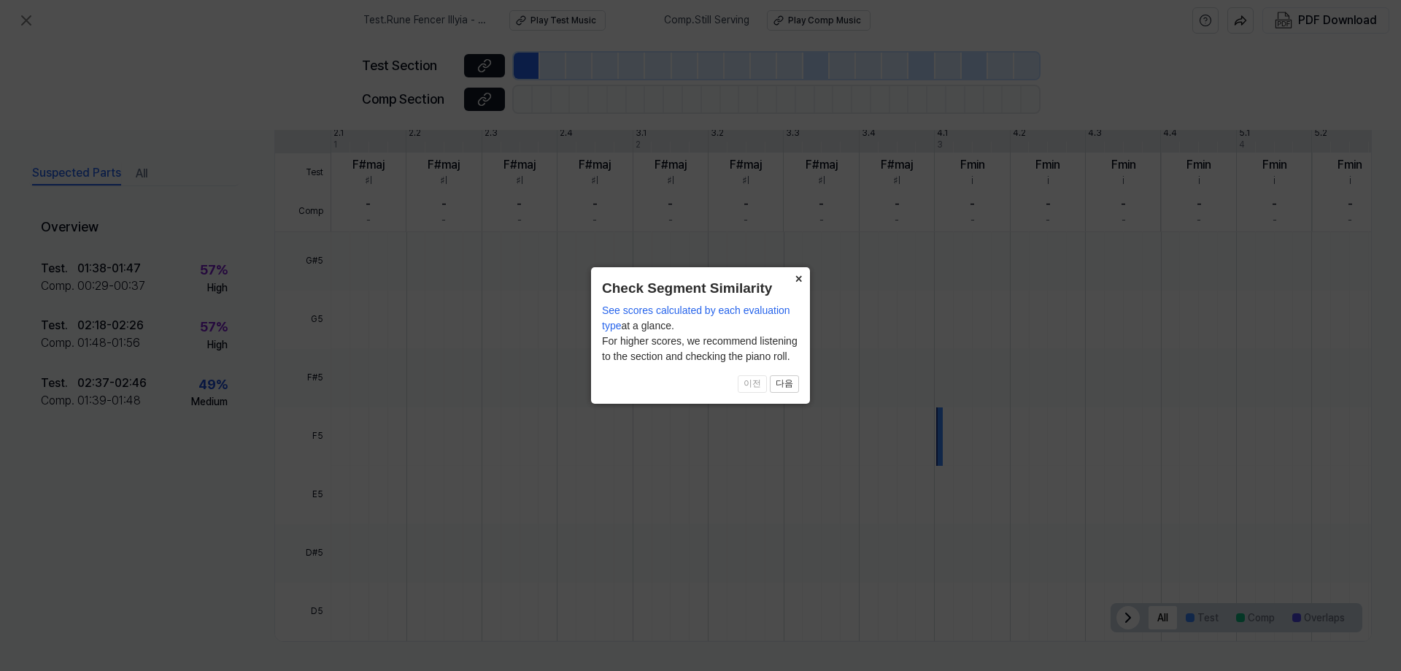
click at [797, 280] on button "×" at bounding box center [798, 277] width 23 height 20
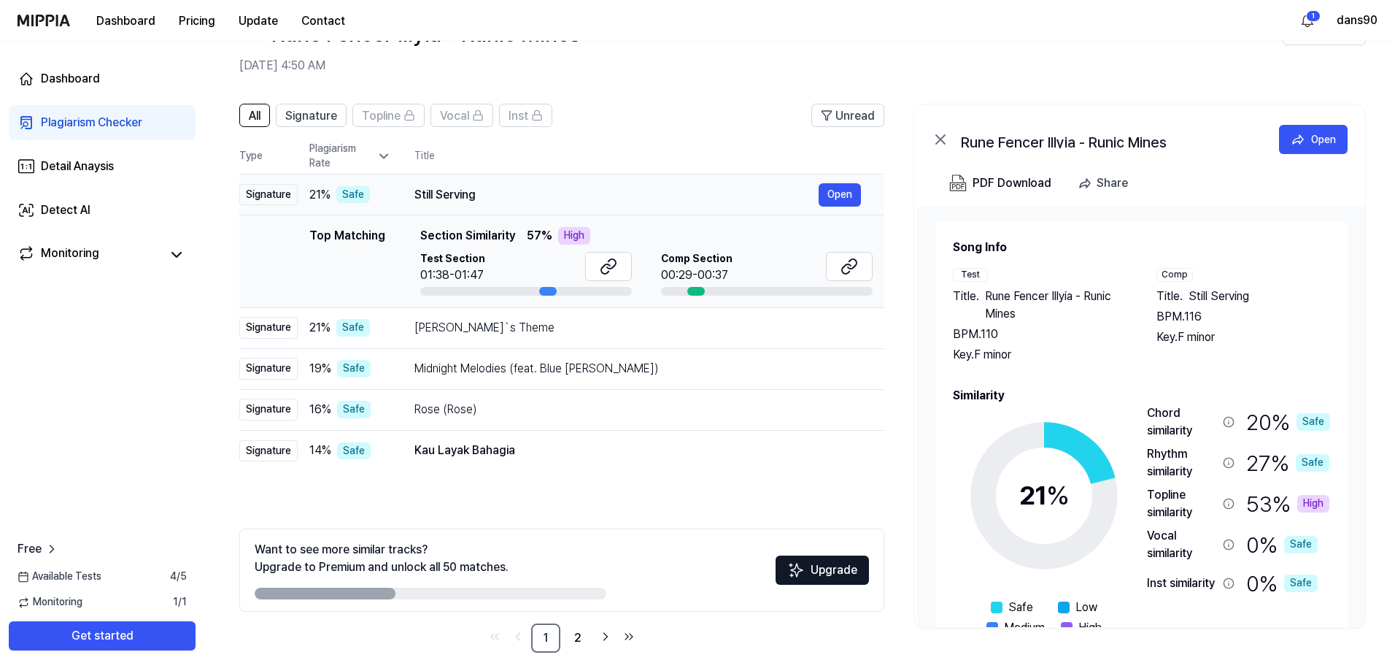
scroll to position [65, 0]
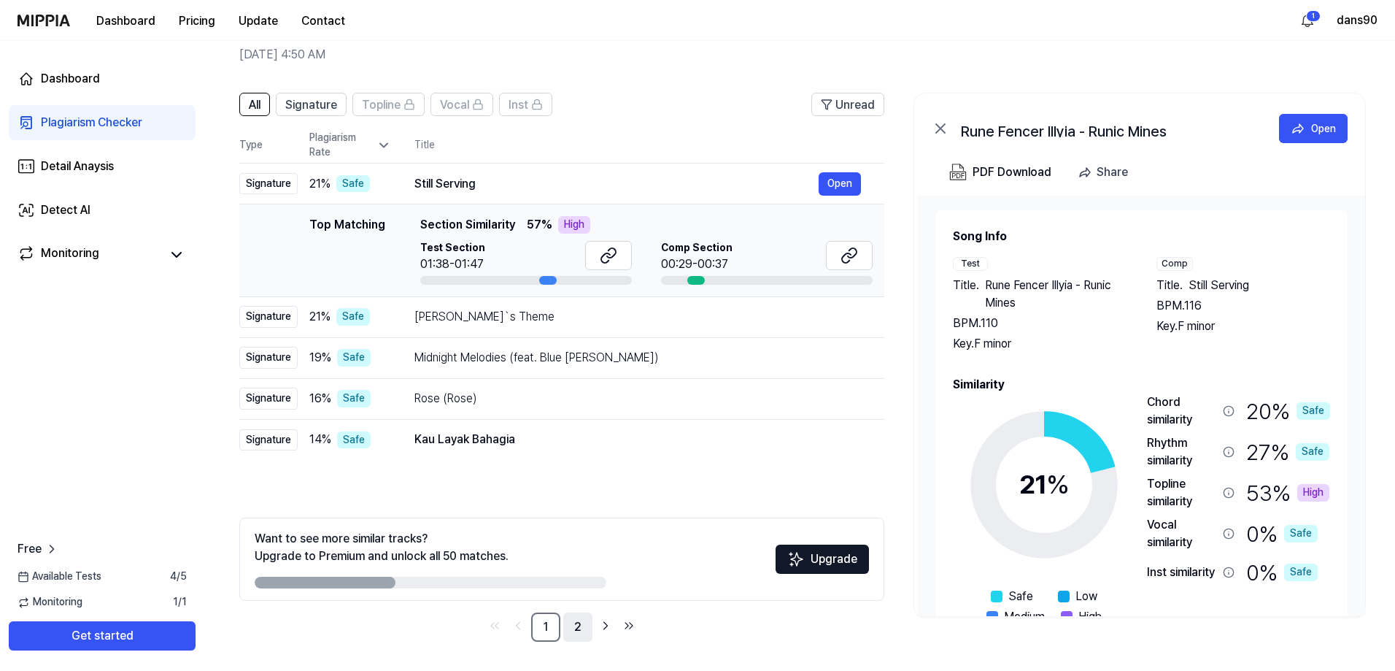
click at [580, 619] on link "2" at bounding box center [577, 626] width 29 height 29
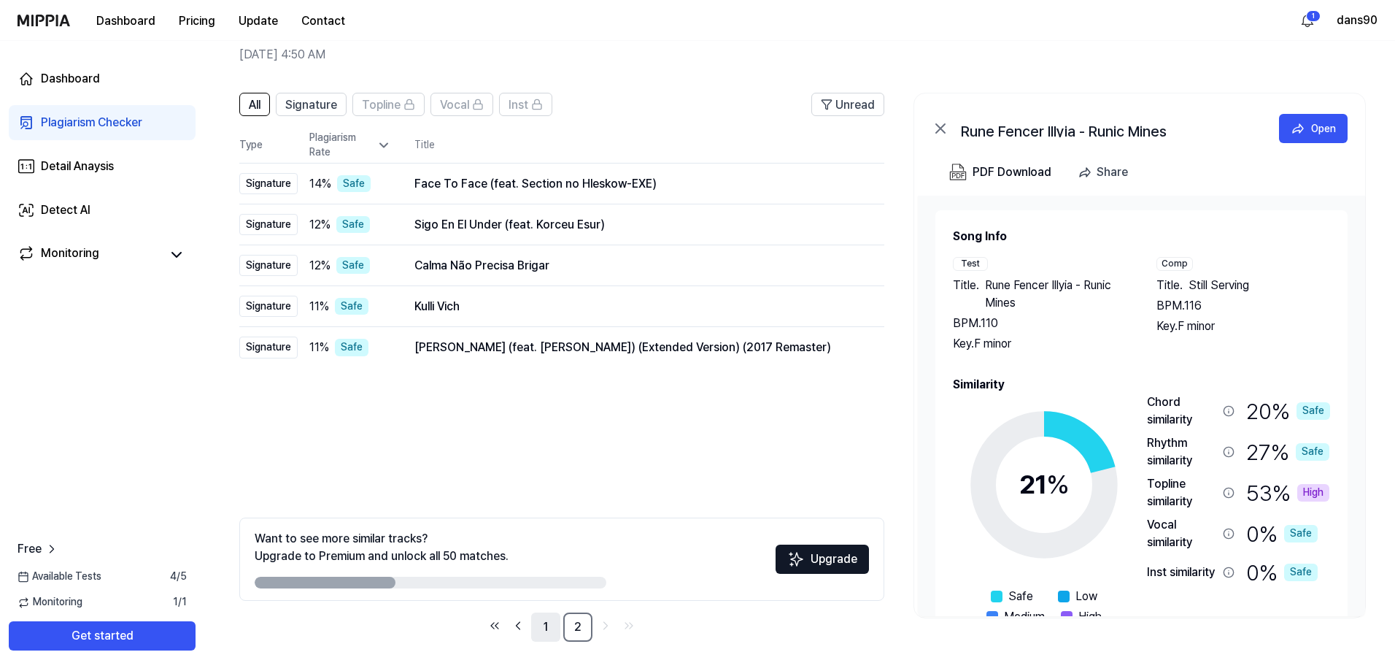
click at [547, 633] on link "1" at bounding box center [545, 626] width 29 height 29
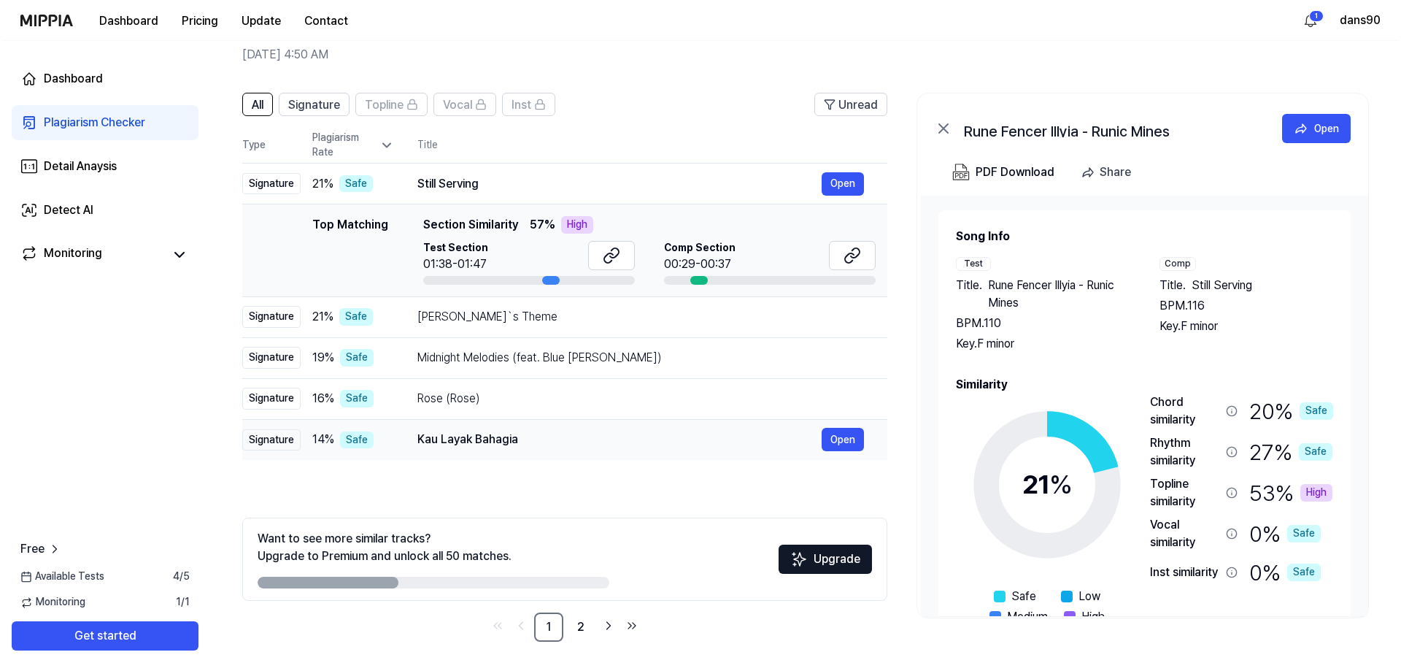
scroll to position [0, 0]
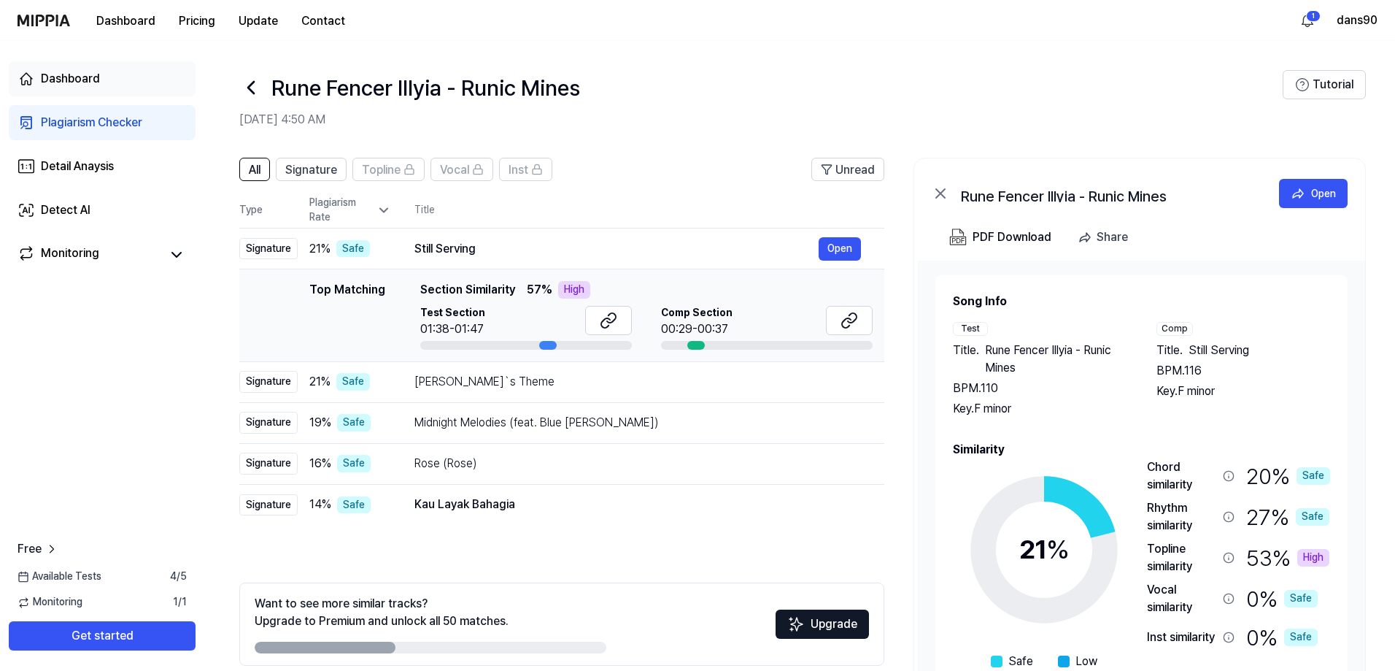
click at [66, 83] on div "Dashboard" at bounding box center [70, 79] width 59 height 18
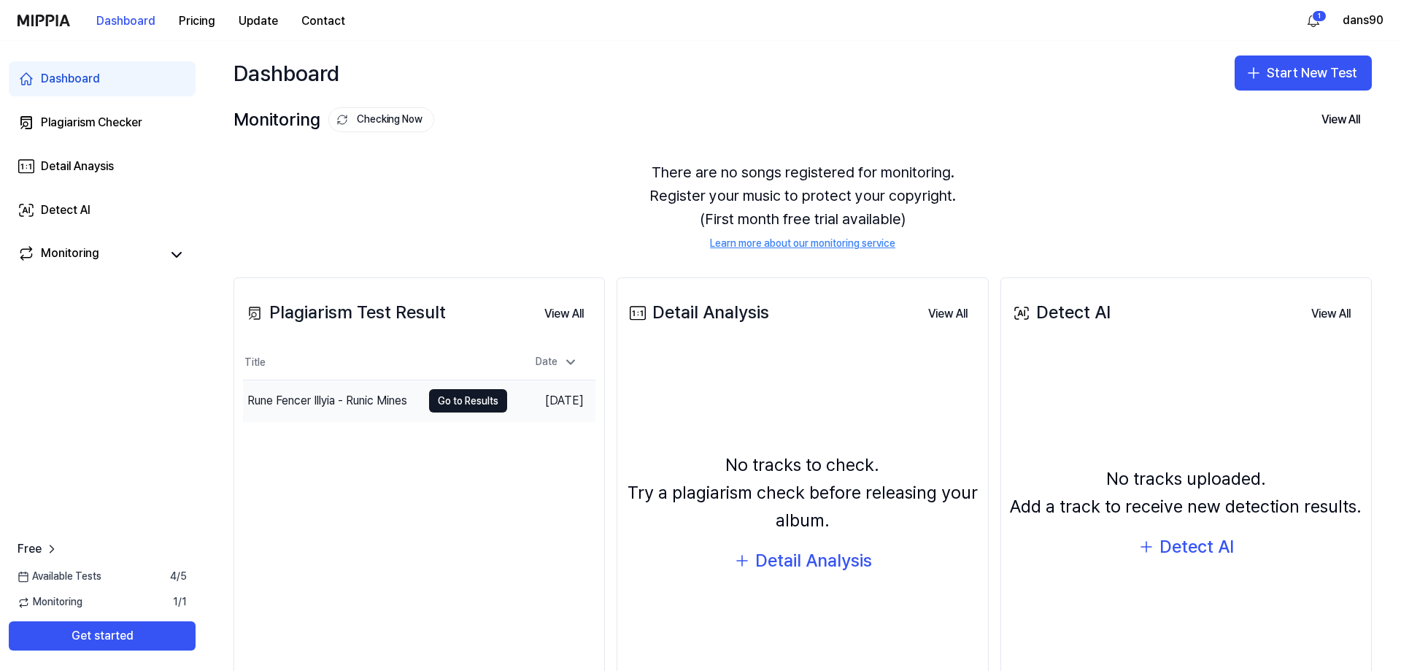
click at [324, 399] on div "Rune Fencer Illyia - Runic Mines" at bounding box center [327, 401] width 160 height 18
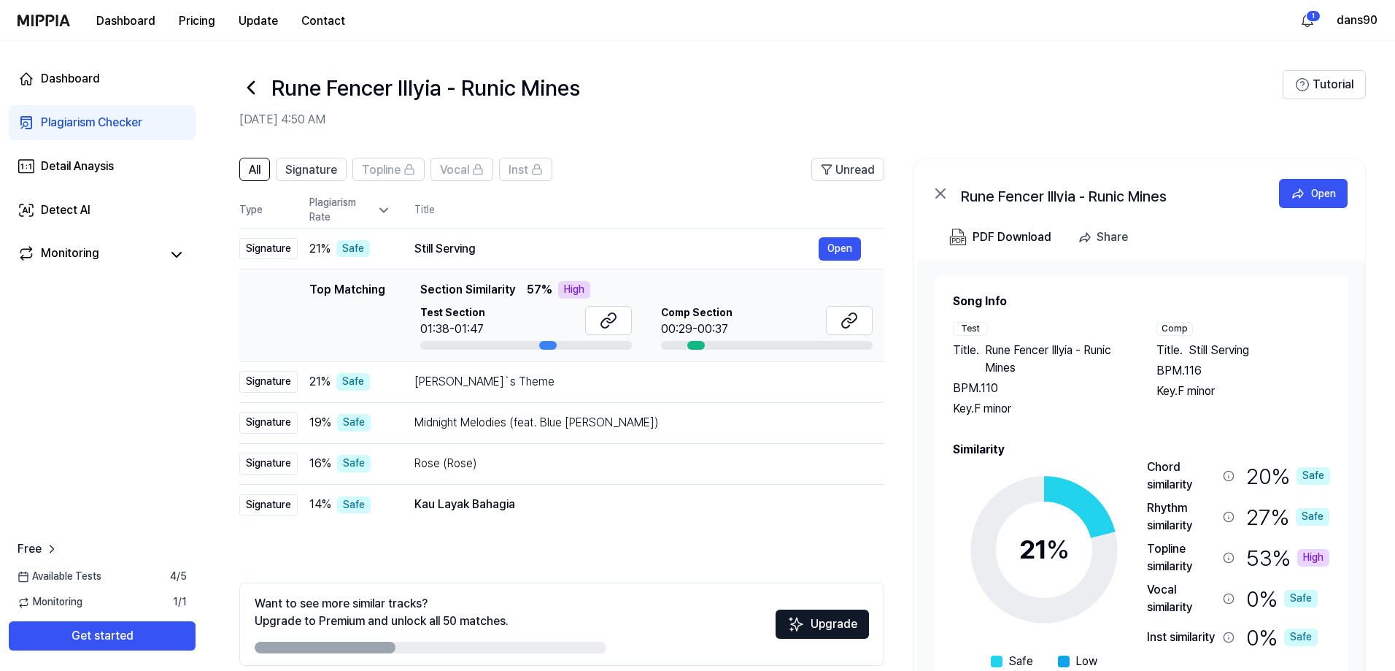
click at [1304, 23] on html "Dashboard Pricing Update Contact 1 dans90 Dashboard Plagiarism Checker Detail A…" at bounding box center [697, 335] width 1395 height 671
